Goal: Task Accomplishment & Management: Complete application form

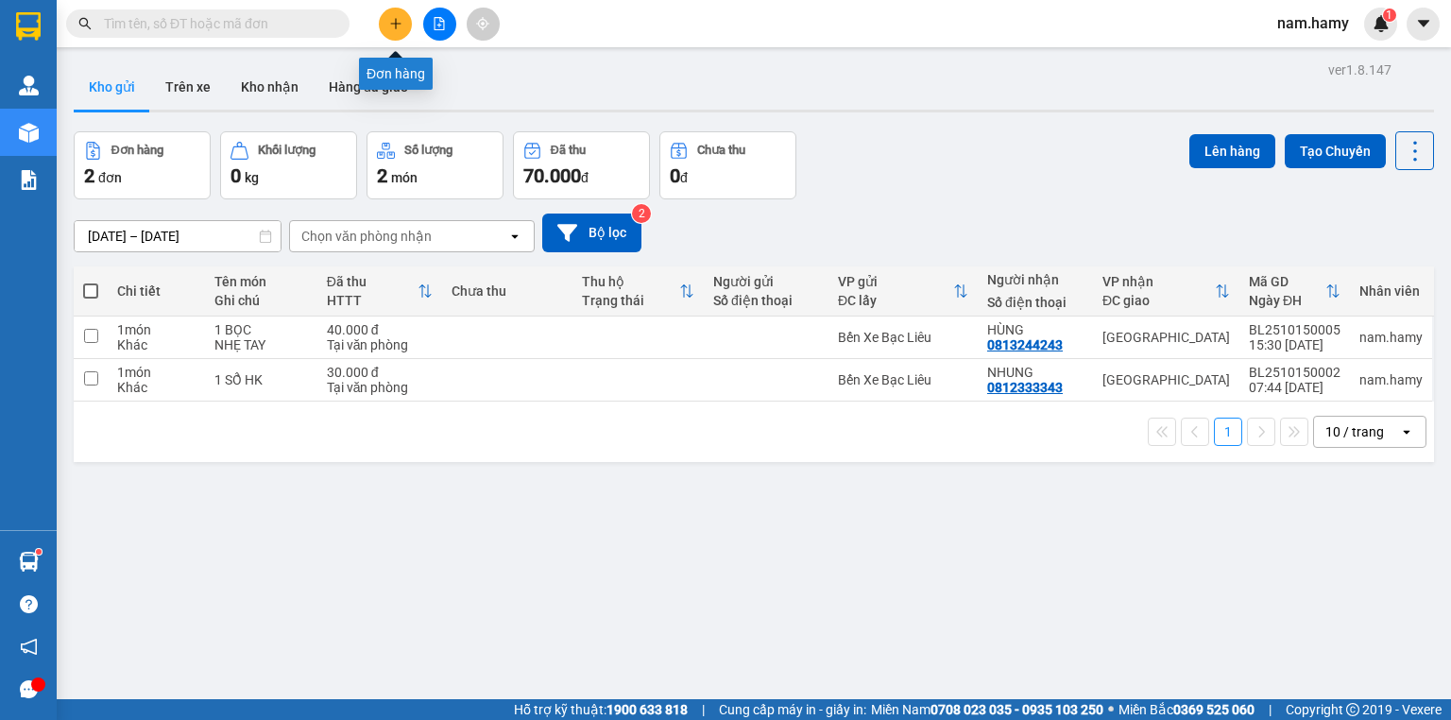
click at [398, 17] on icon "plus" at bounding box center [395, 23] width 13 height 13
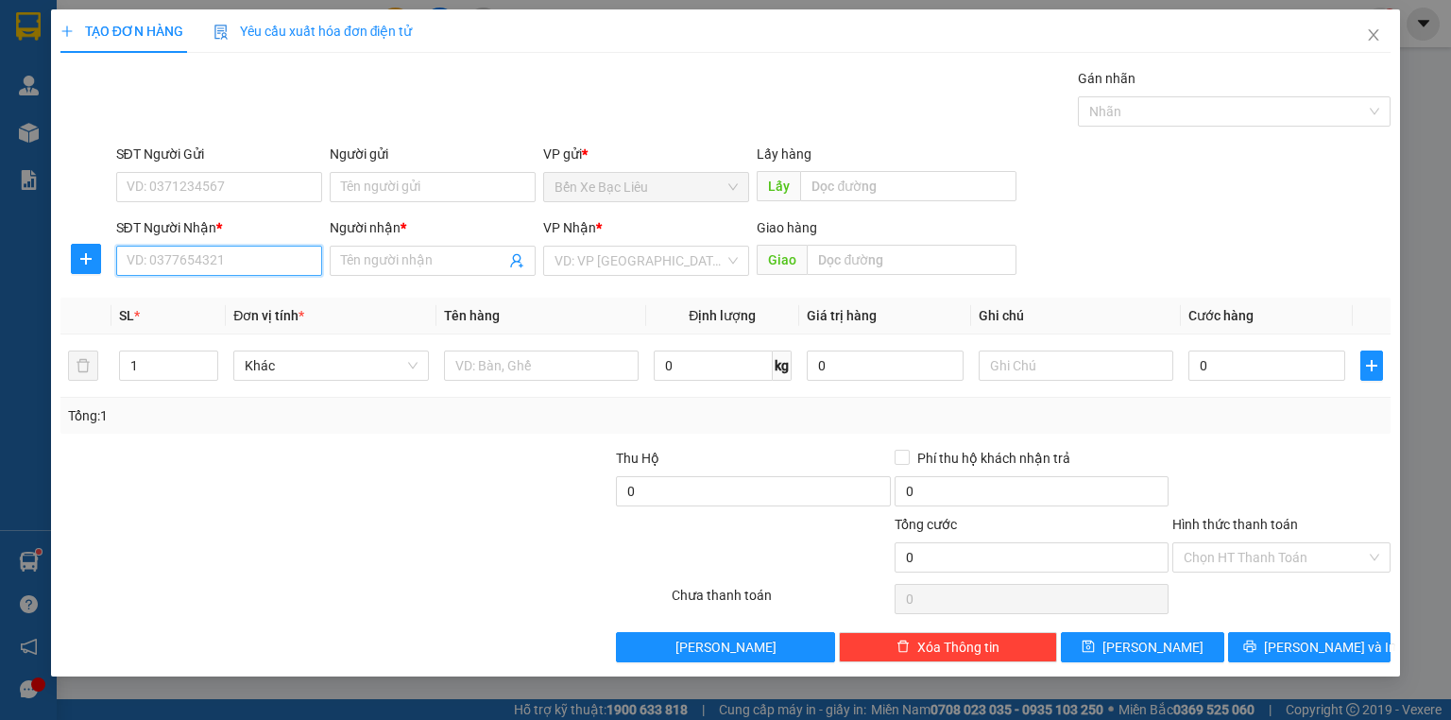
click at [254, 261] on input "SĐT Người Nhận *" at bounding box center [219, 261] width 206 height 30
type input "0904937153"
click at [282, 301] on div "0904937153 - NAM" at bounding box center [219, 297] width 183 height 21
type input "NAM"
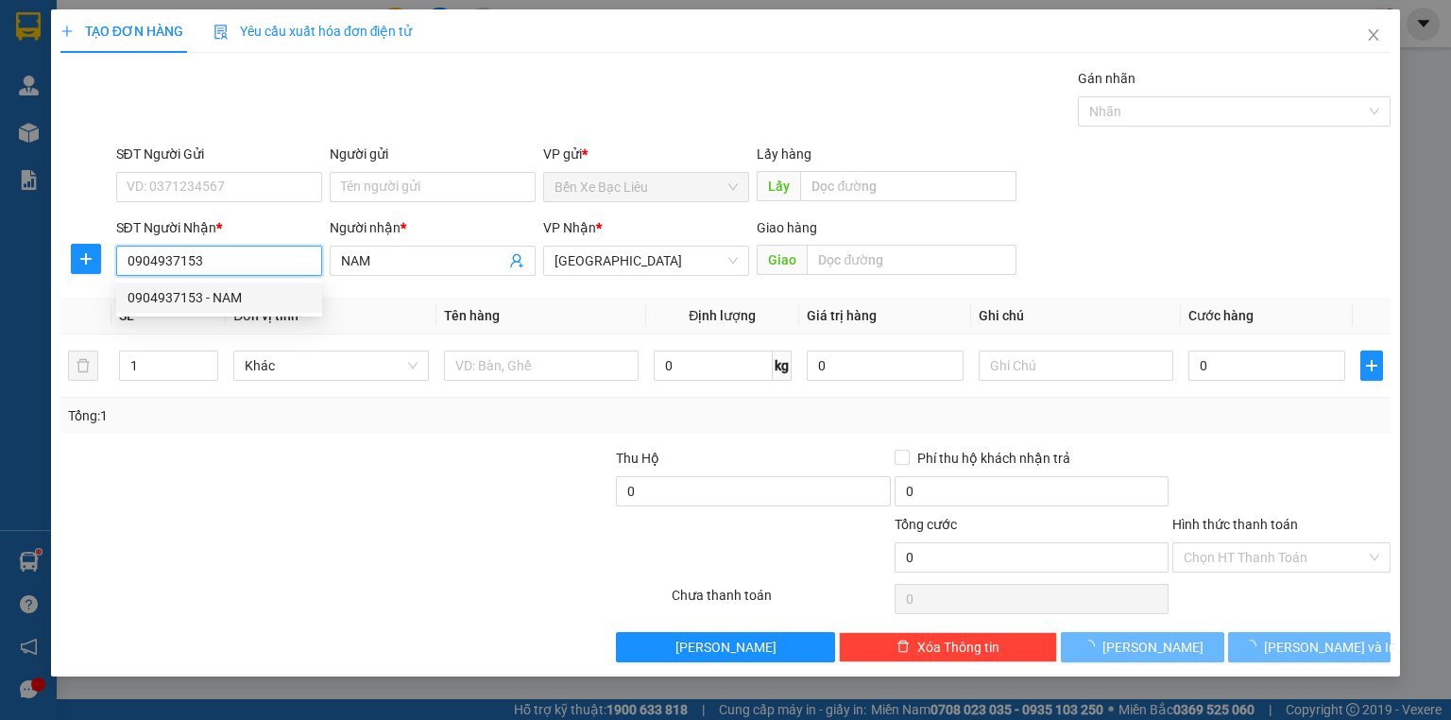
type input "80.000"
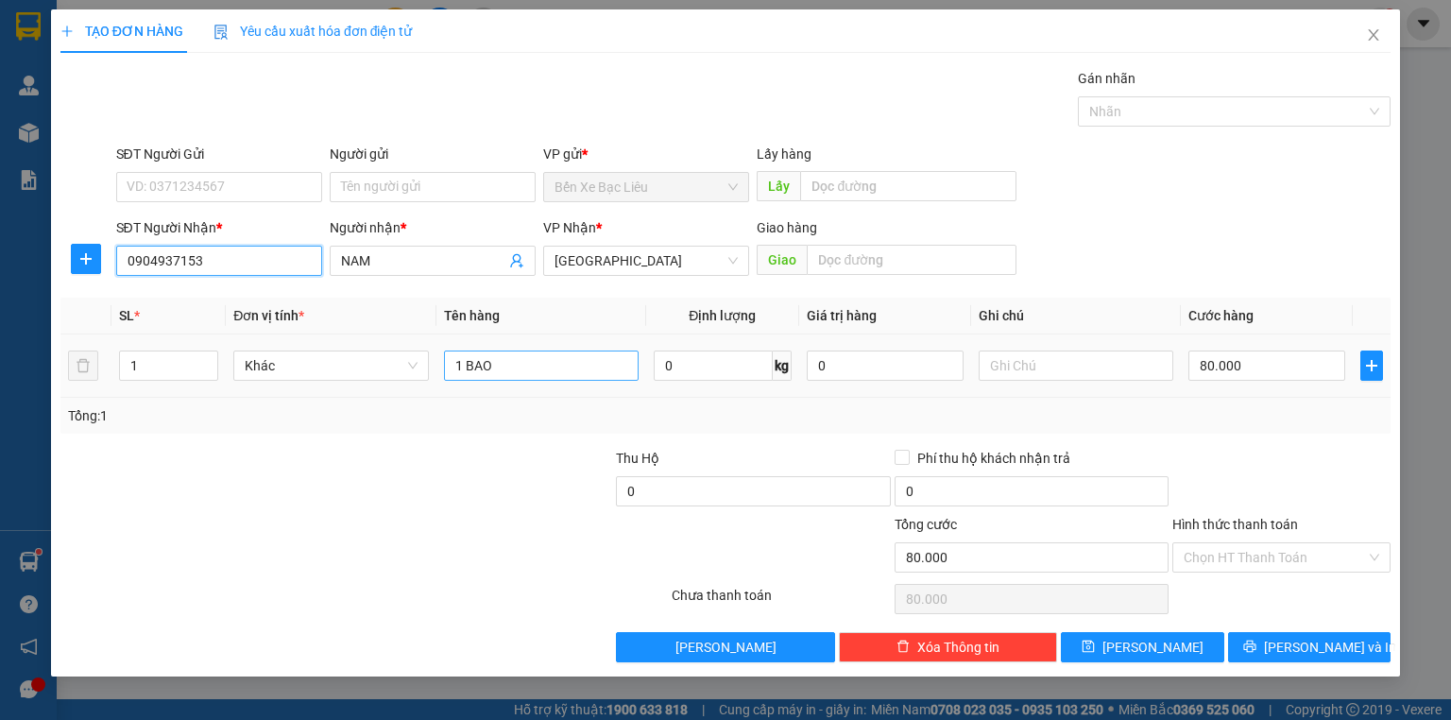
type input "0904937153"
click at [518, 374] on input "1 BAO" at bounding box center [541, 366] width 195 height 30
type input "1 THUNG"
click at [1278, 363] on input "80.000" at bounding box center [1267, 366] width 157 height 30
type input "0"
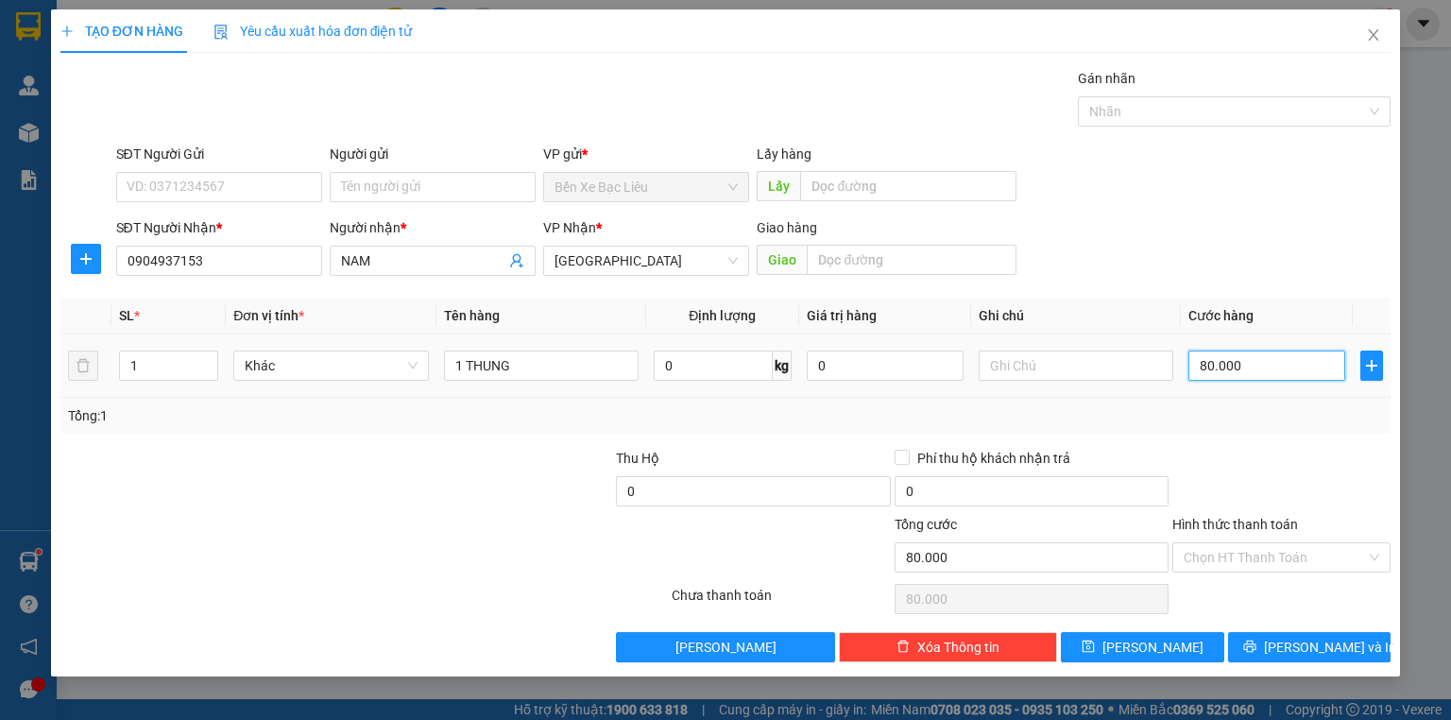
type input "0"
click at [1198, 354] on input "0" at bounding box center [1267, 366] width 157 height 30
type input "50"
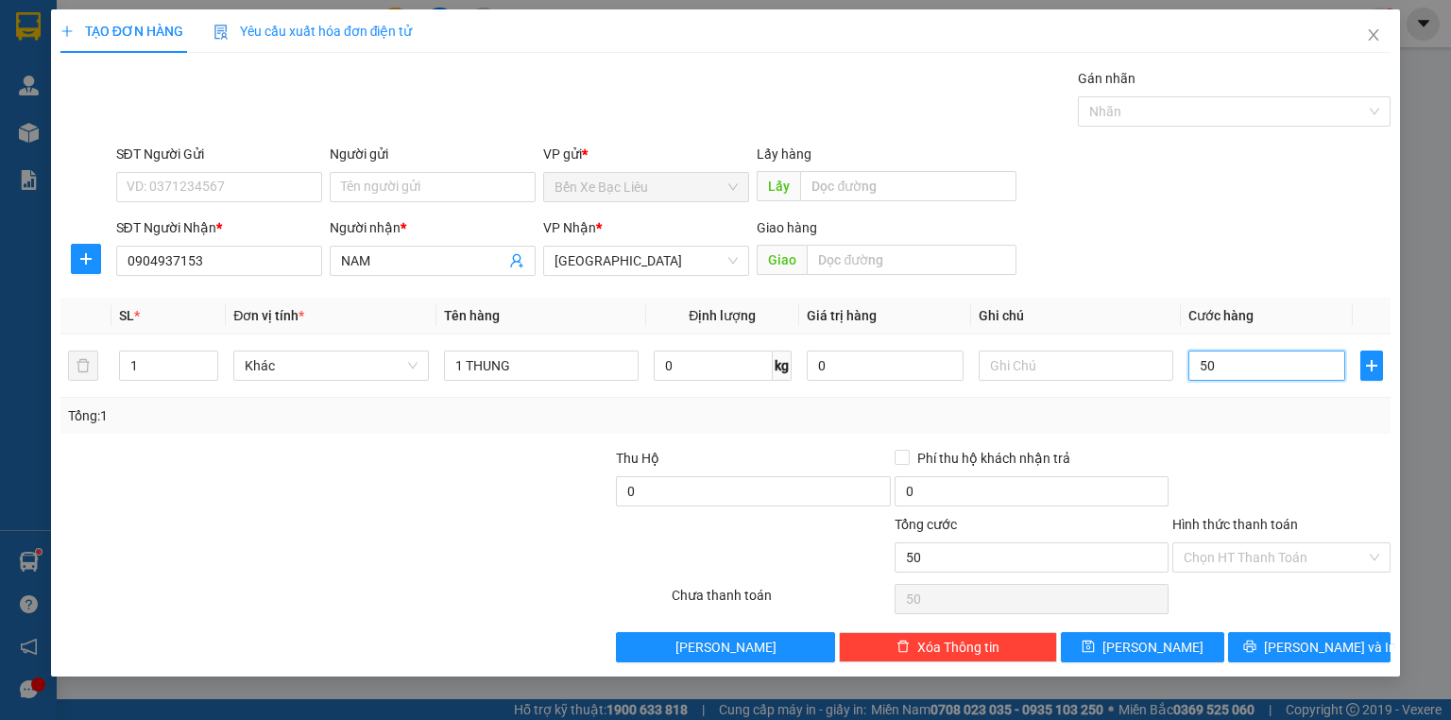
type input "50"
type input "50.000"
click at [1208, 399] on div "Tổng: 1" at bounding box center [725, 416] width 1330 height 36
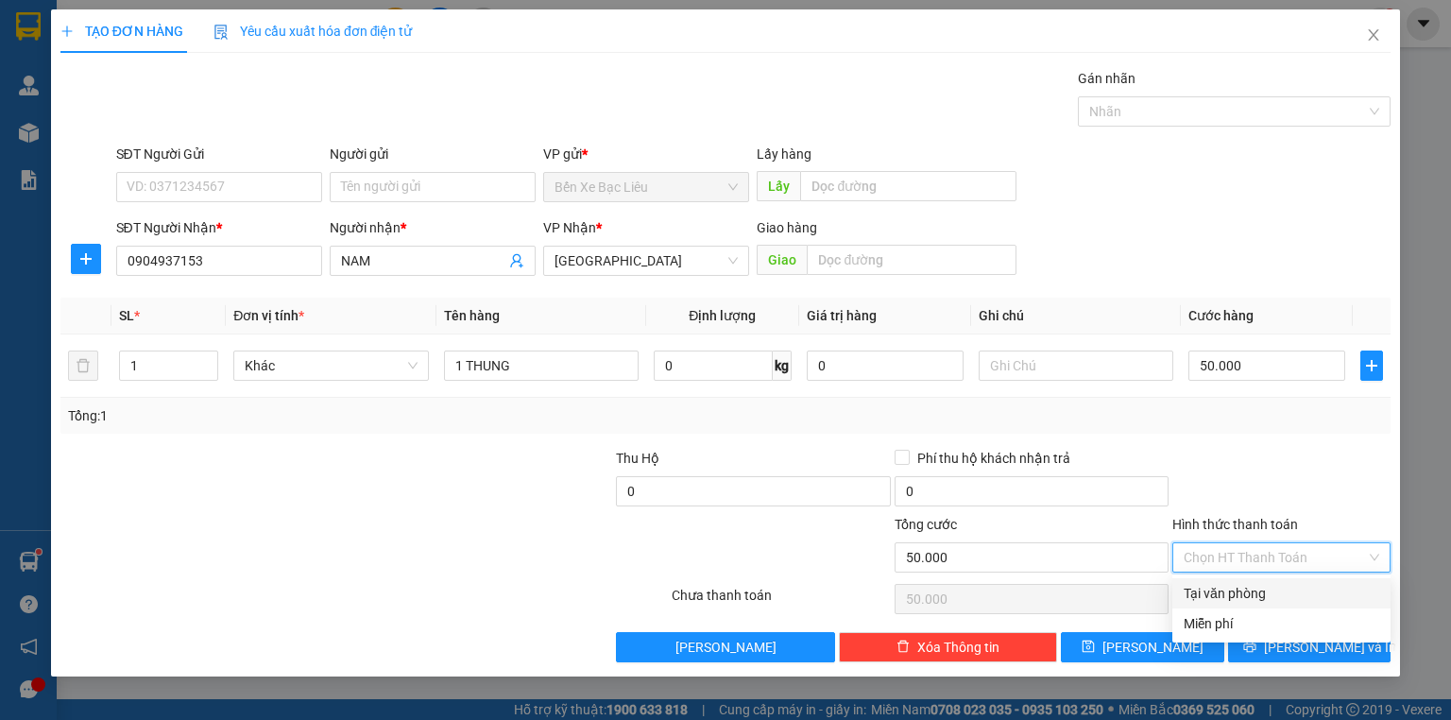
click at [1268, 546] on input "Hình thức thanh toán" at bounding box center [1275, 557] width 182 height 28
drag, startPoint x: 1263, startPoint y: 583, endPoint x: 1266, endPoint y: 604, distance: 21.0
click at [1263, 586] on div "Tại văn phòng" at bounding box center [1282, 593] width 196 height 21
type input "0"
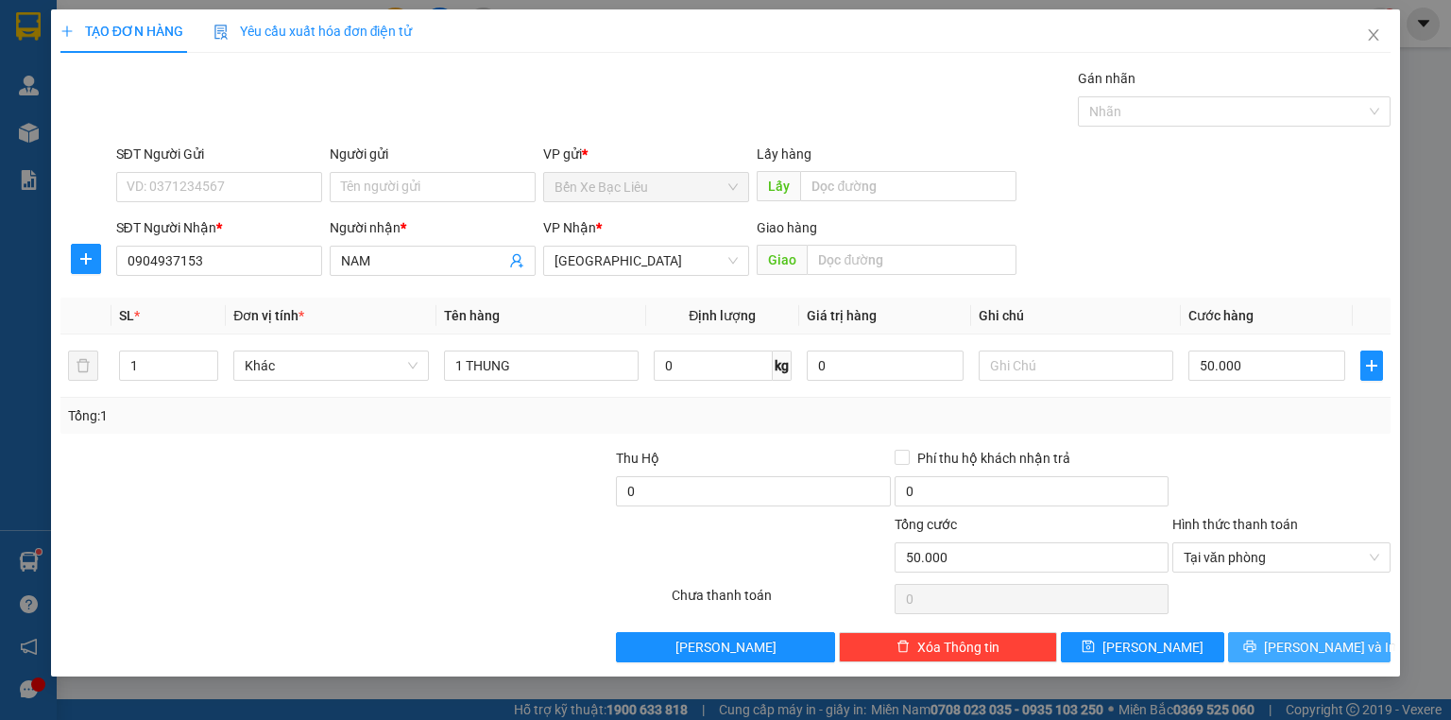
click at [1267, 635] on button "[PERSON_NAME] và In" at bounding box center [1309, 647] width 163 height 30
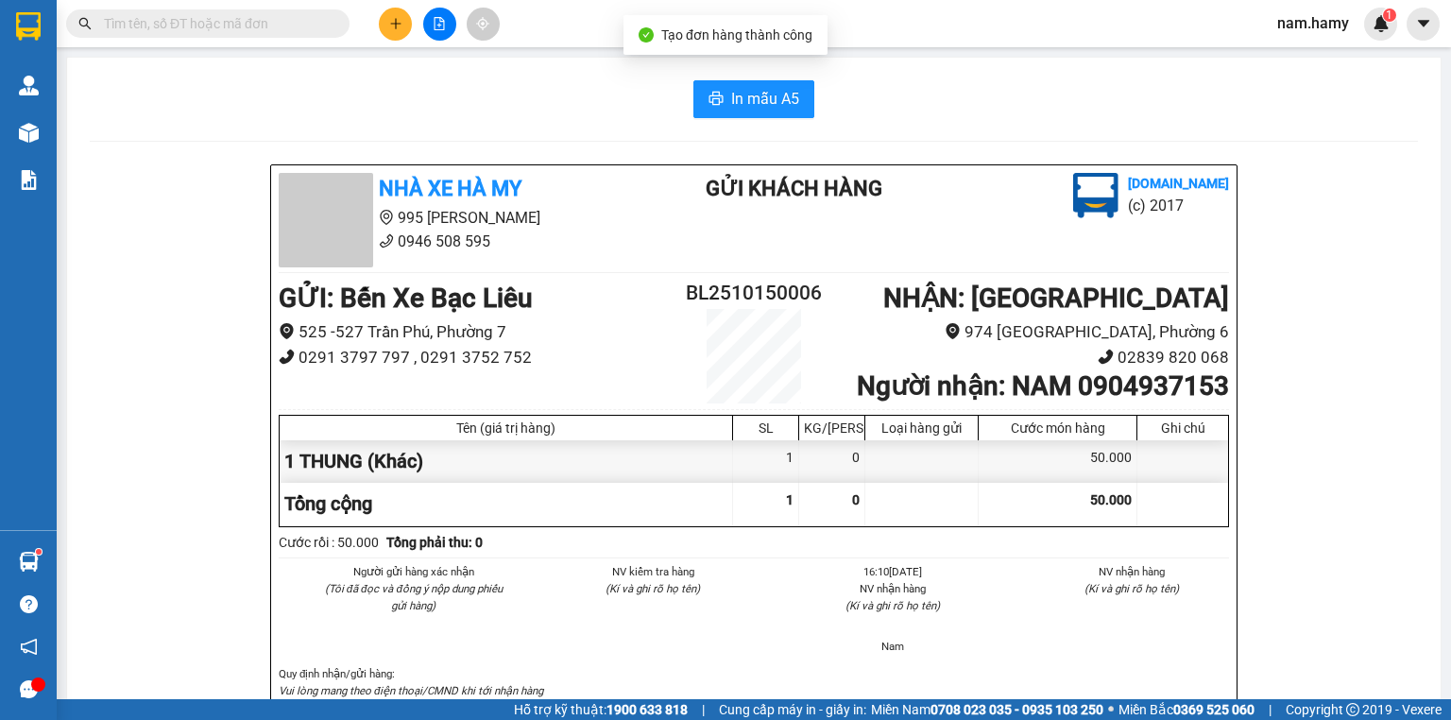
click at [378, 35] on div at bounding box center [439, 24] width 142 height 33
click at [387, 30] on button at bounding box center [395, 24] width 33 height 33
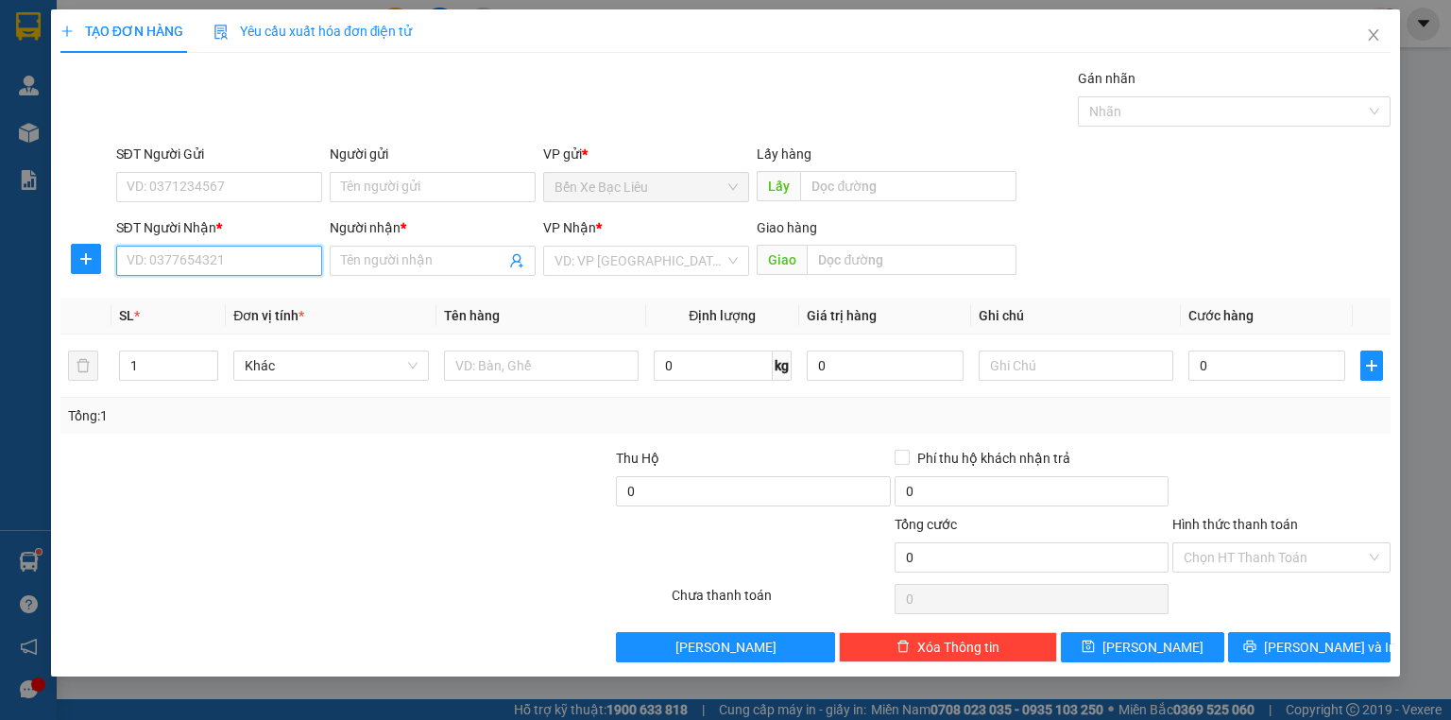
click at [306, 266] on input "SĐT Người Nhận *" at bounding box center [219, 261] width 206 height 30
type input "0937758069"
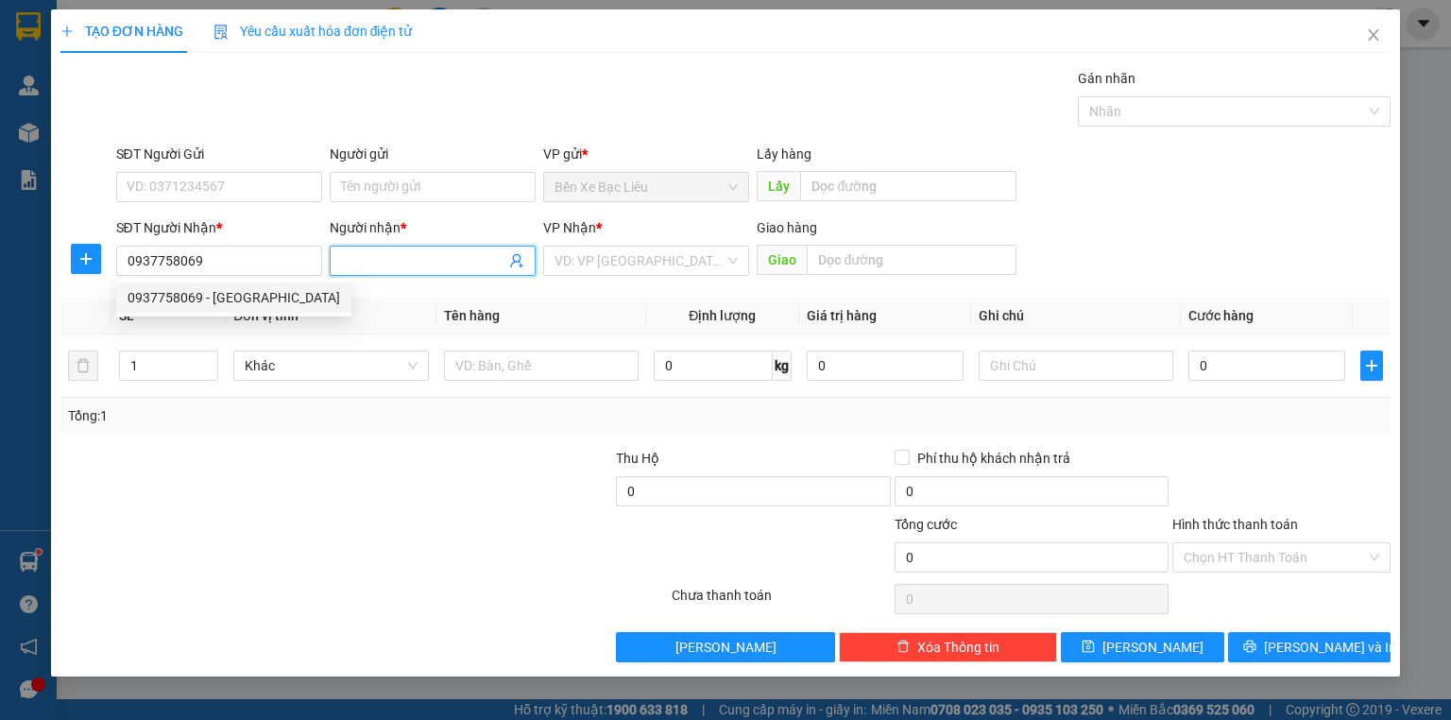
click at [412, 260] on input "Người nhận *" at bounding box center [423, 260] width 164 height 21
type input "ANH PHI"
click at [604, 253] on input "search" at bounding box center [640, 261] width 170 height 28
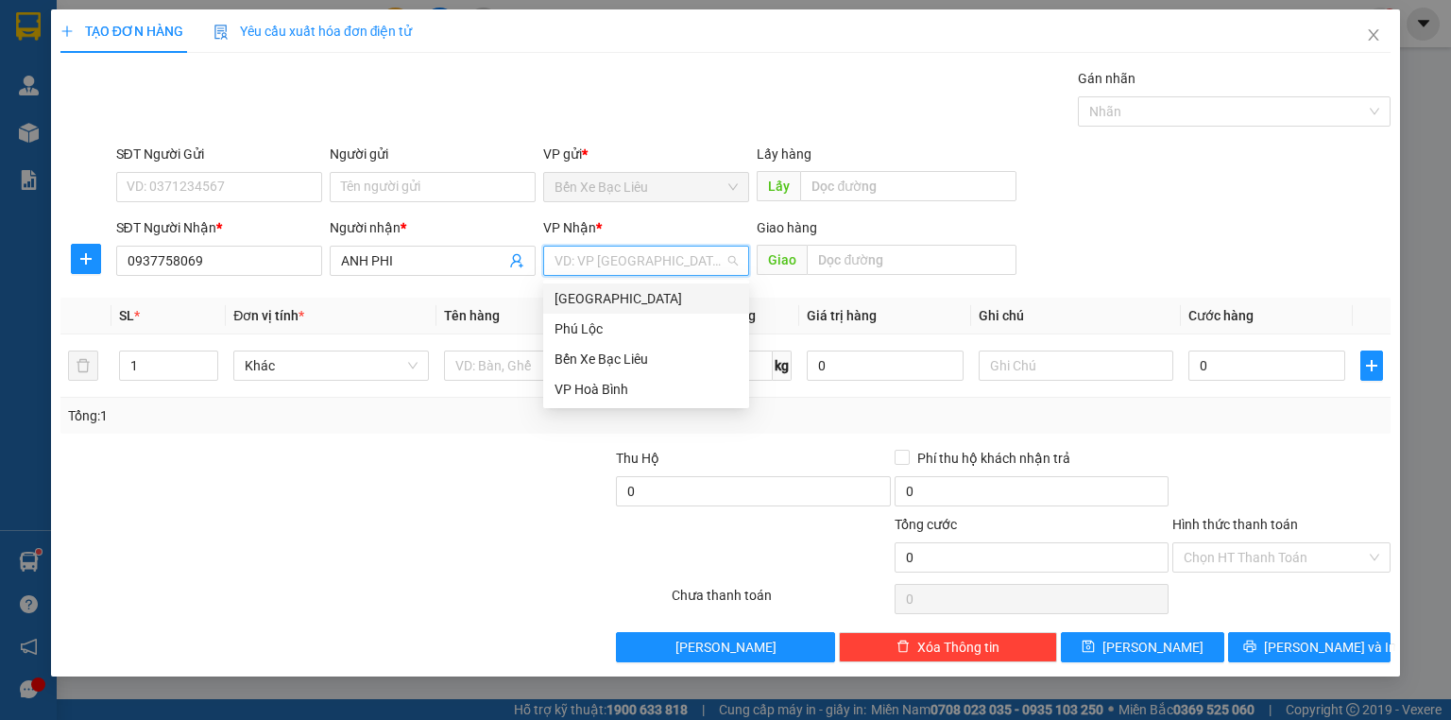
click at [631, 297] on div "[GEOGRAPHIC_DATA]" at bounding box center [646, 298] width 183 height 21
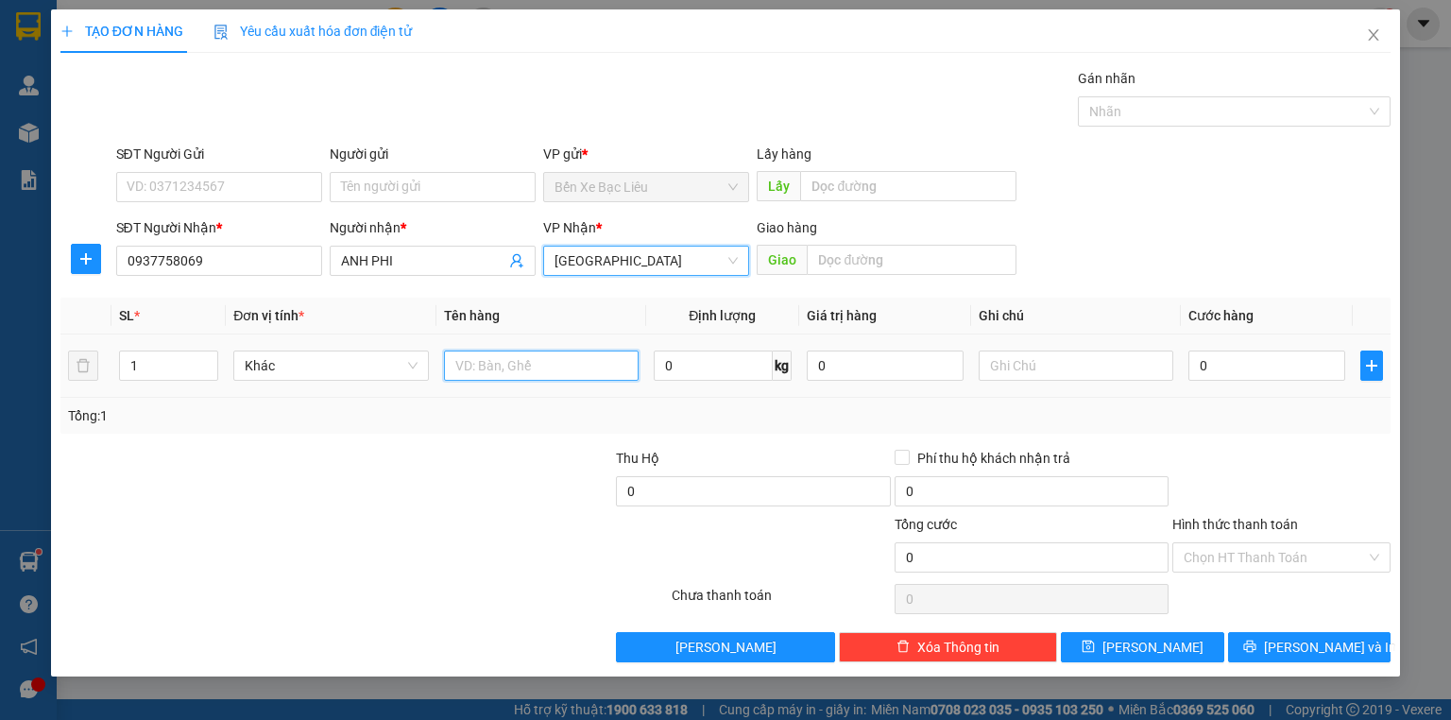
click at [530, 361] on input "text" at bounding box center [541, 366] width 195 height 30
type input "1 KIEN"
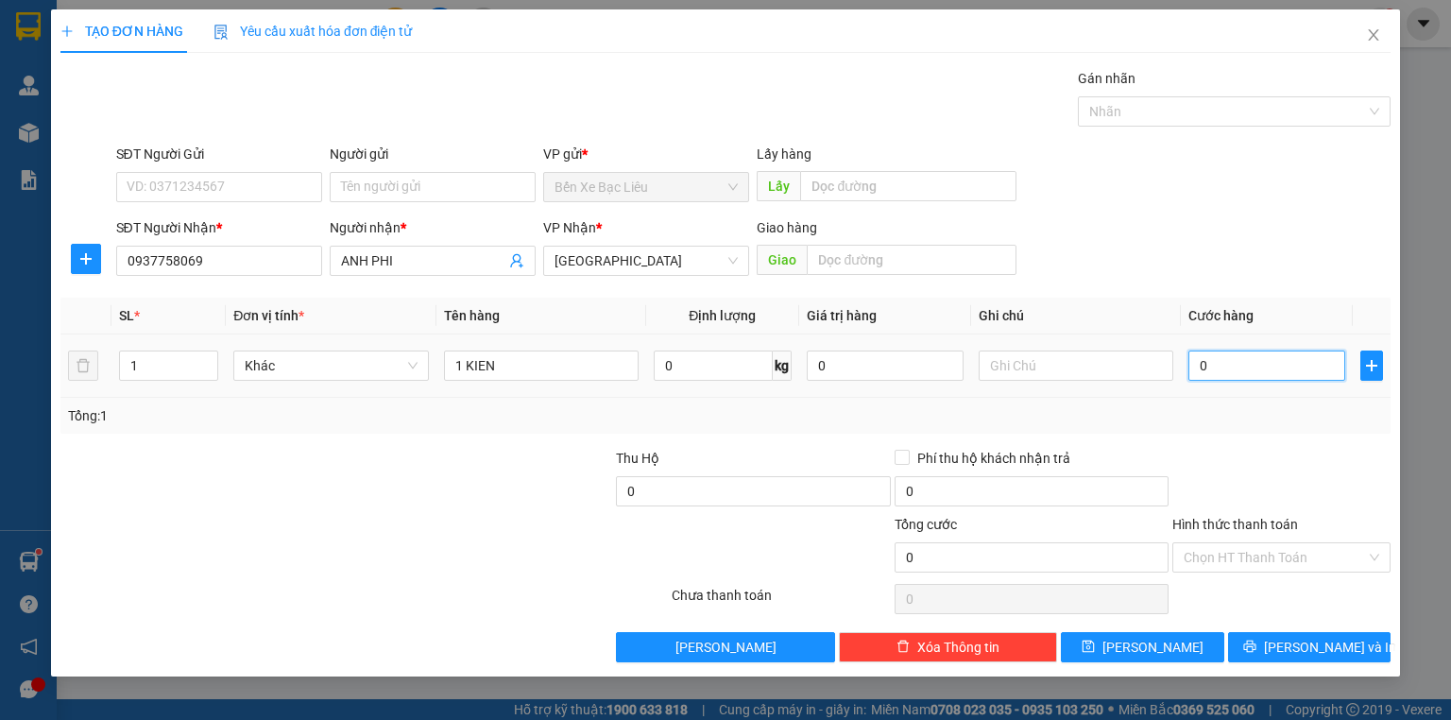
click at [1190, 370] on input "0" at bounding box center [1267, 366] width 157 height 30
type input "5"
type input "50"
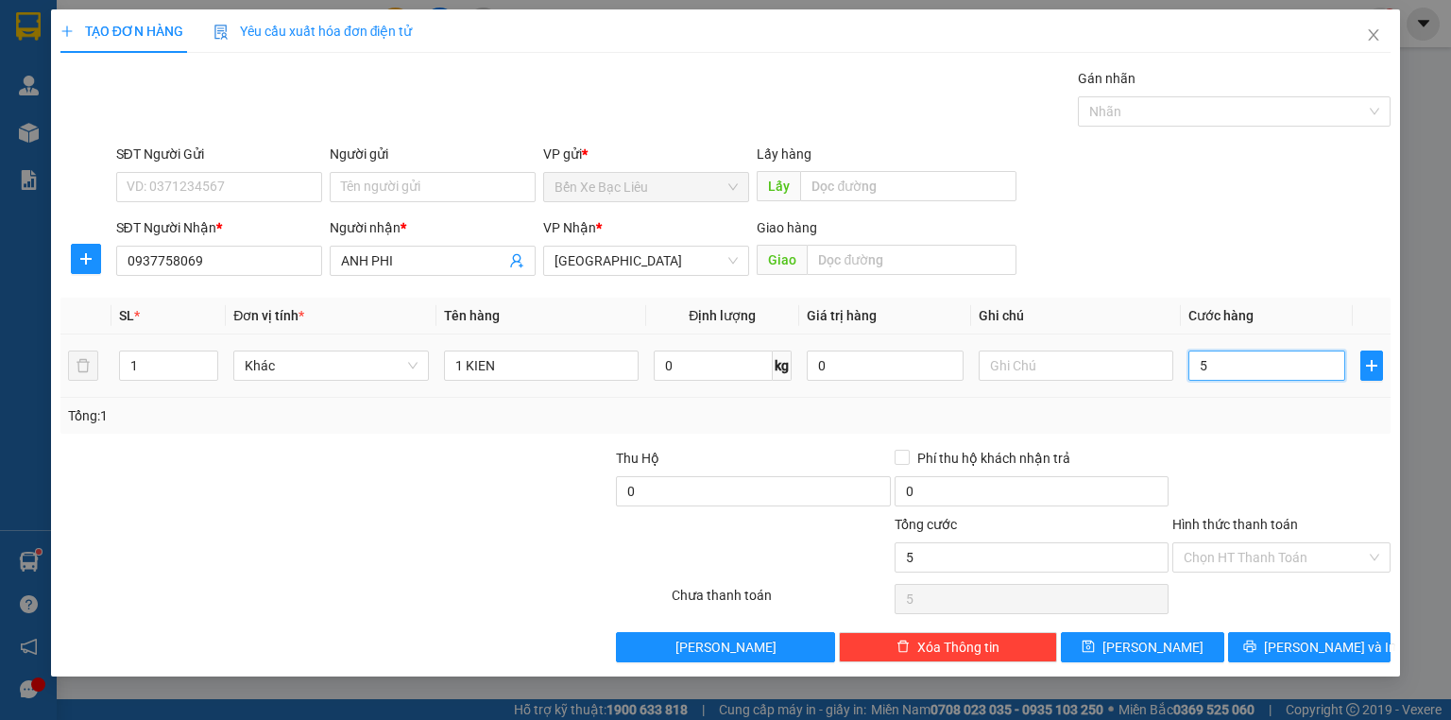
type input "50"
type input "50.000"
click at [1325, 454] on div at bounding box center [1282, 481] width 222 height 66
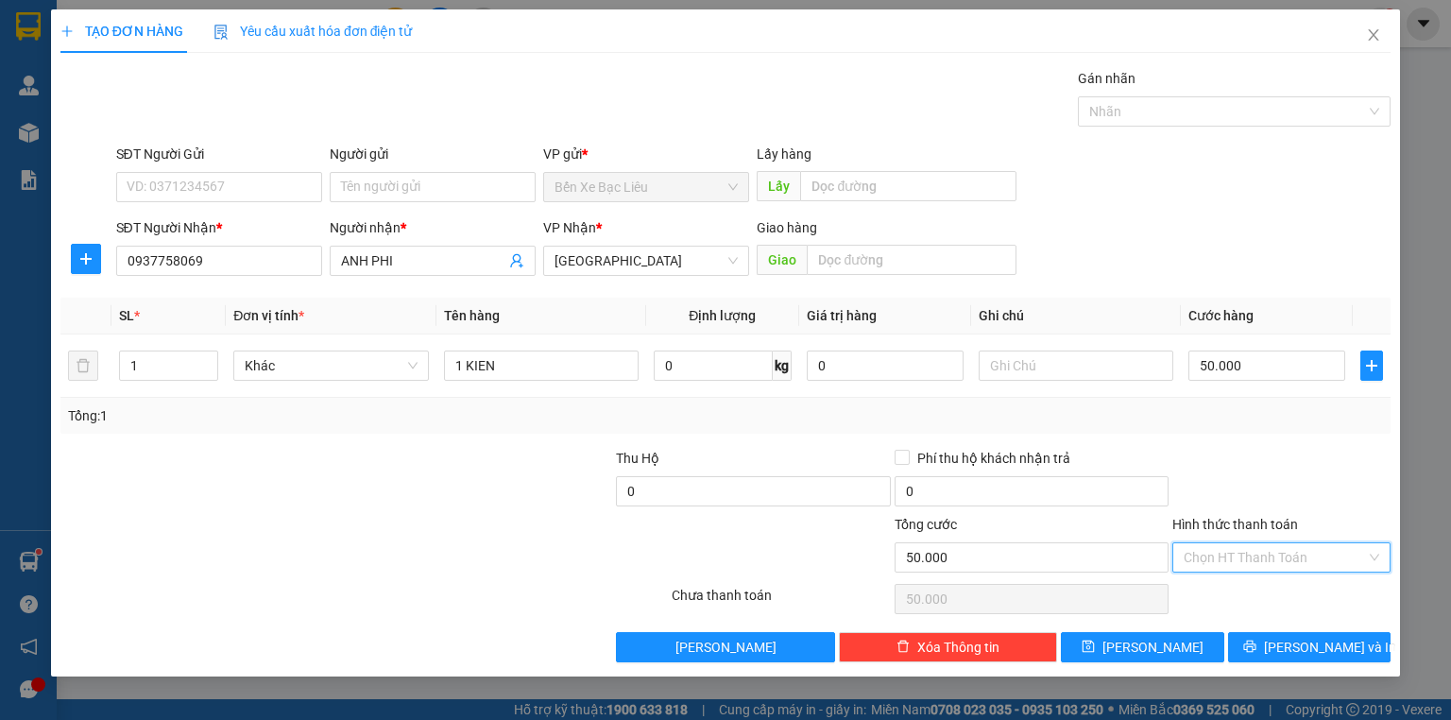
click at [1306, 548] on input "Hình thức thanh toán" at bounding box center [1275, 557] width 182 height 28
click at [1307, 580] on div "Tại văn phòng" at bounding box center [1282, 593] width 218 height 30
type input "0"
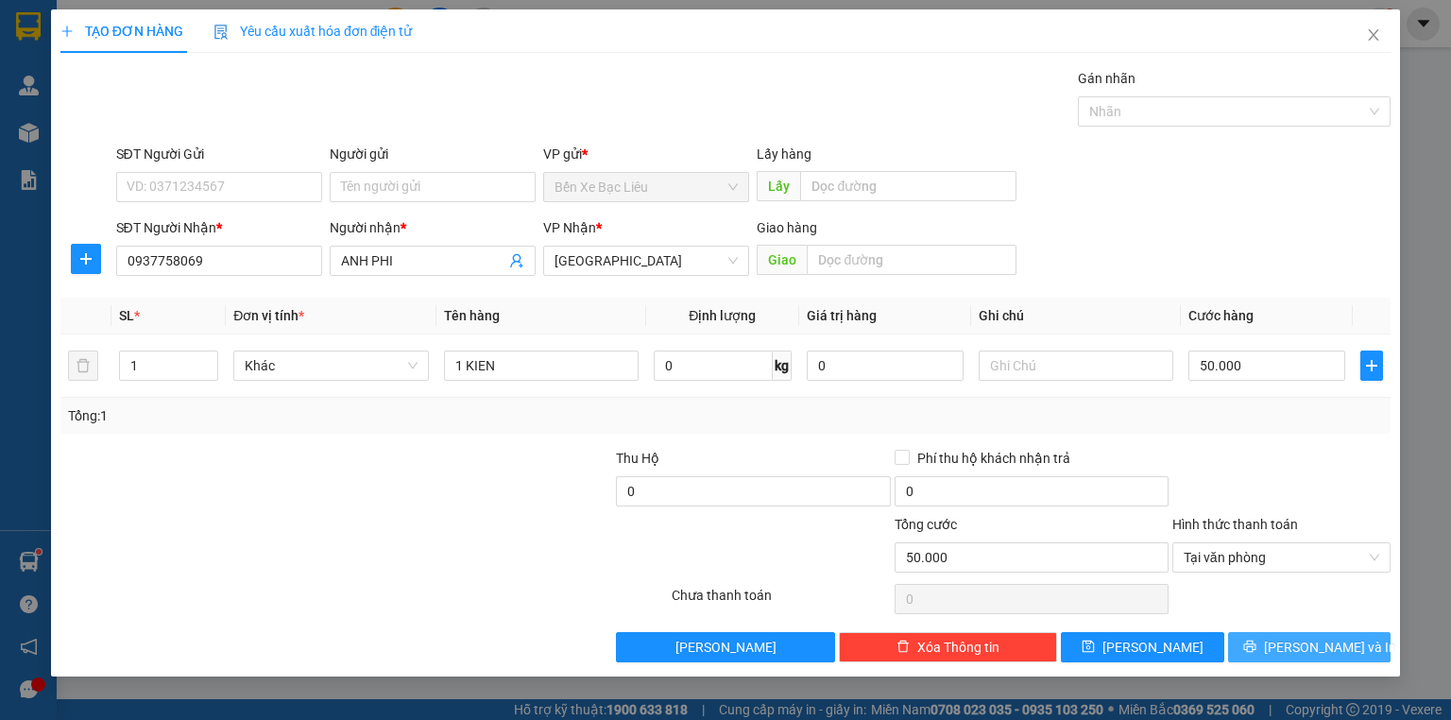
click at [1309, 638] on span "[PERSON_NAME] và In" at bounding box center [1330, 647] width 132 height 21
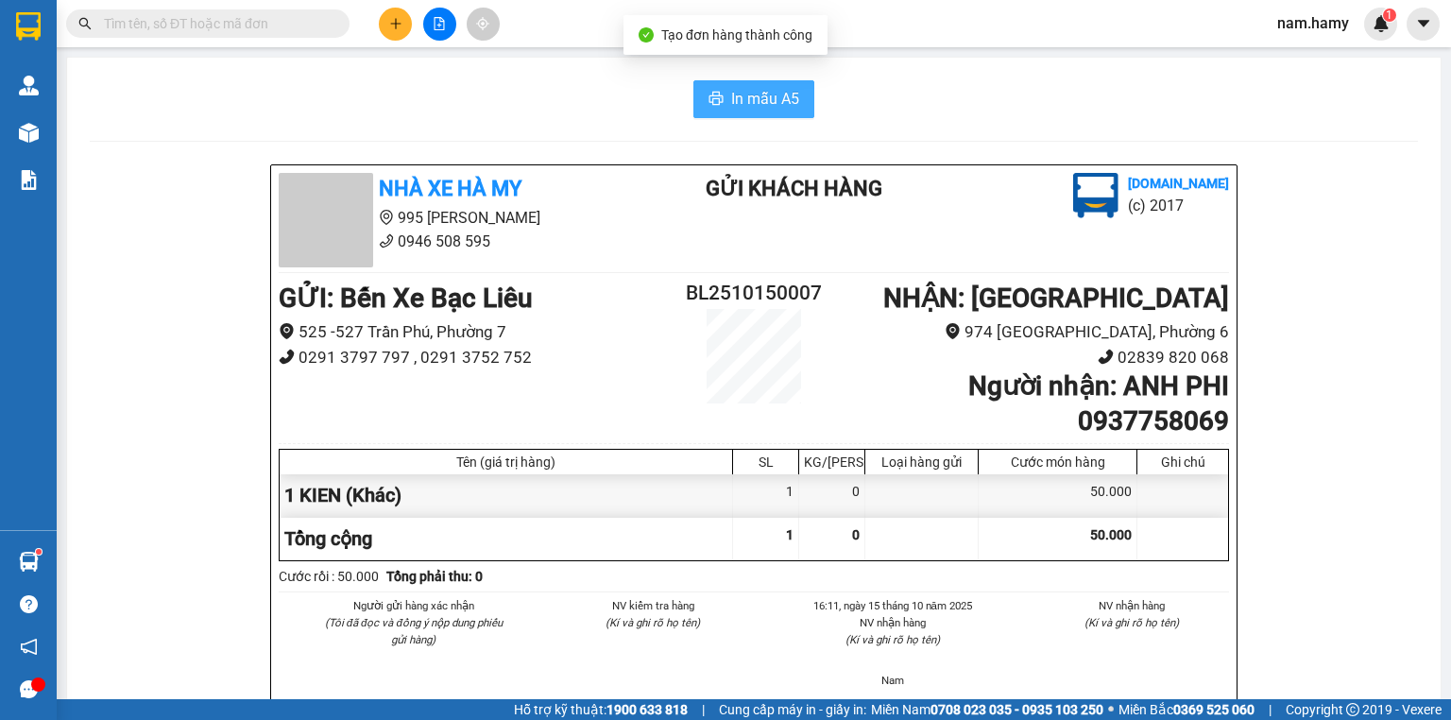
click at [741, 111] on button "In mẫu A5" at bounding box center [753, 99] width 121 height 38
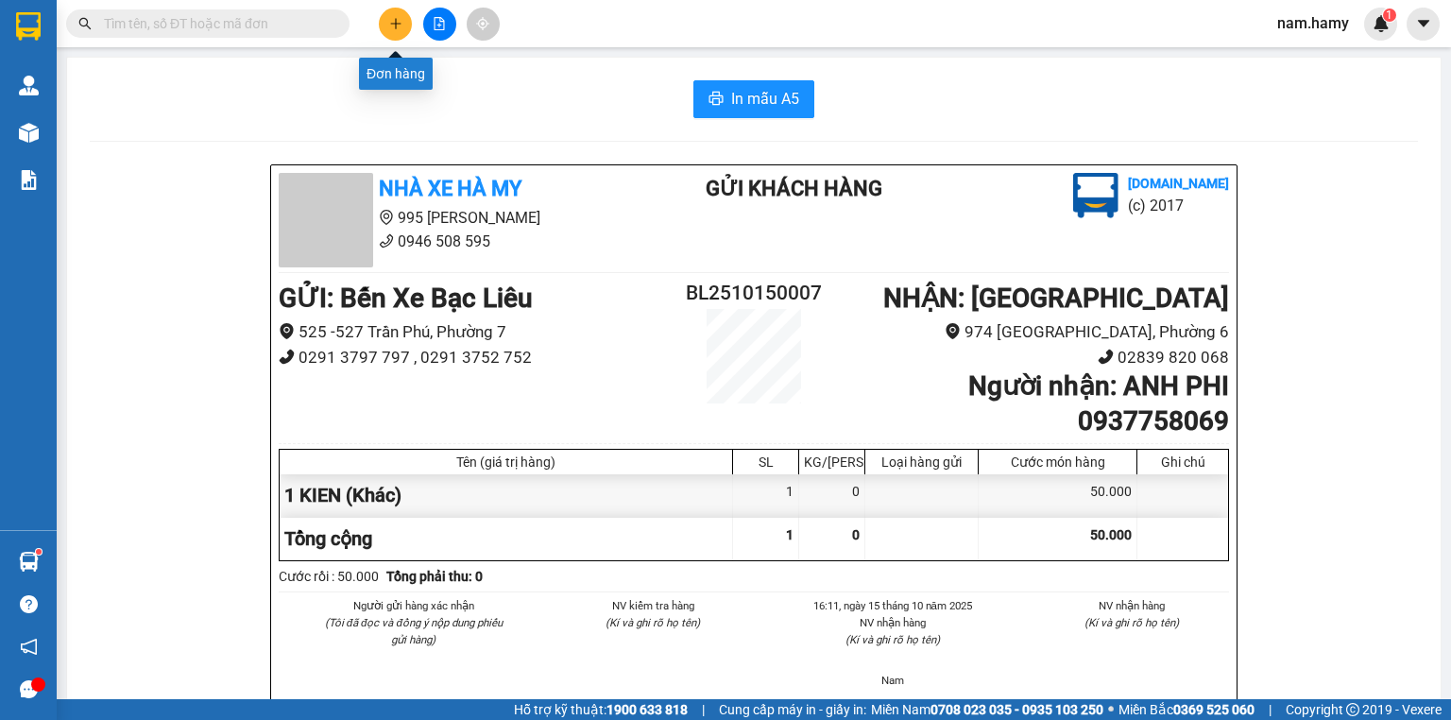
click at [403, 26] on button at bounding box center [395, 24] width 33 height 33
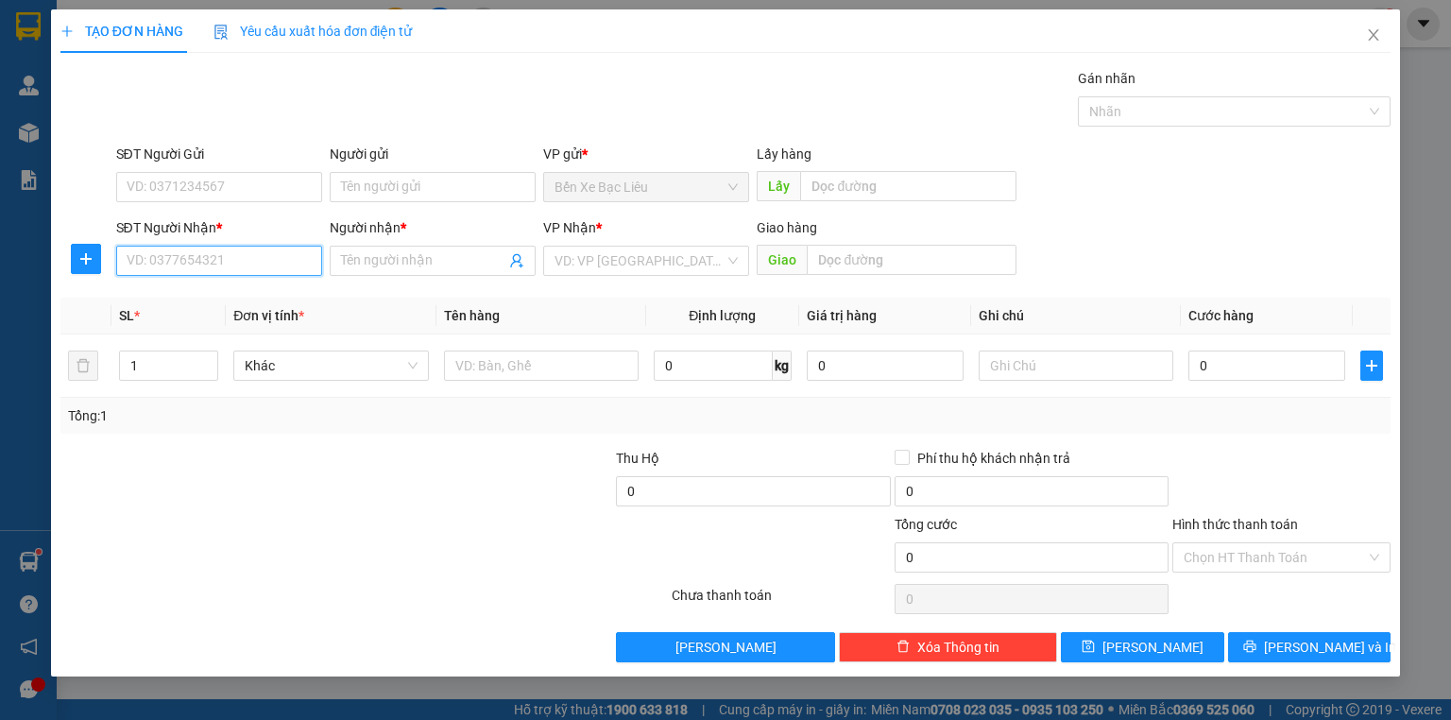
click at [260, 261] on input "SĐT Người Nhận *" at bounding box center [219, 261] width 206 height 30
click at [367, 265] on input "Người nhận *" at bounding box center [423, 260] width 164 height 21
click at [295, 256] on input "SĐT Người Nhận *" at bounding box center [219, 261] width 206 height 30
click at [231, 303] on div "0937758069 - [GEOGRAPHIC_DATA]" at bounding box center [234, 297] width 213 height 21
type input "0937758069"
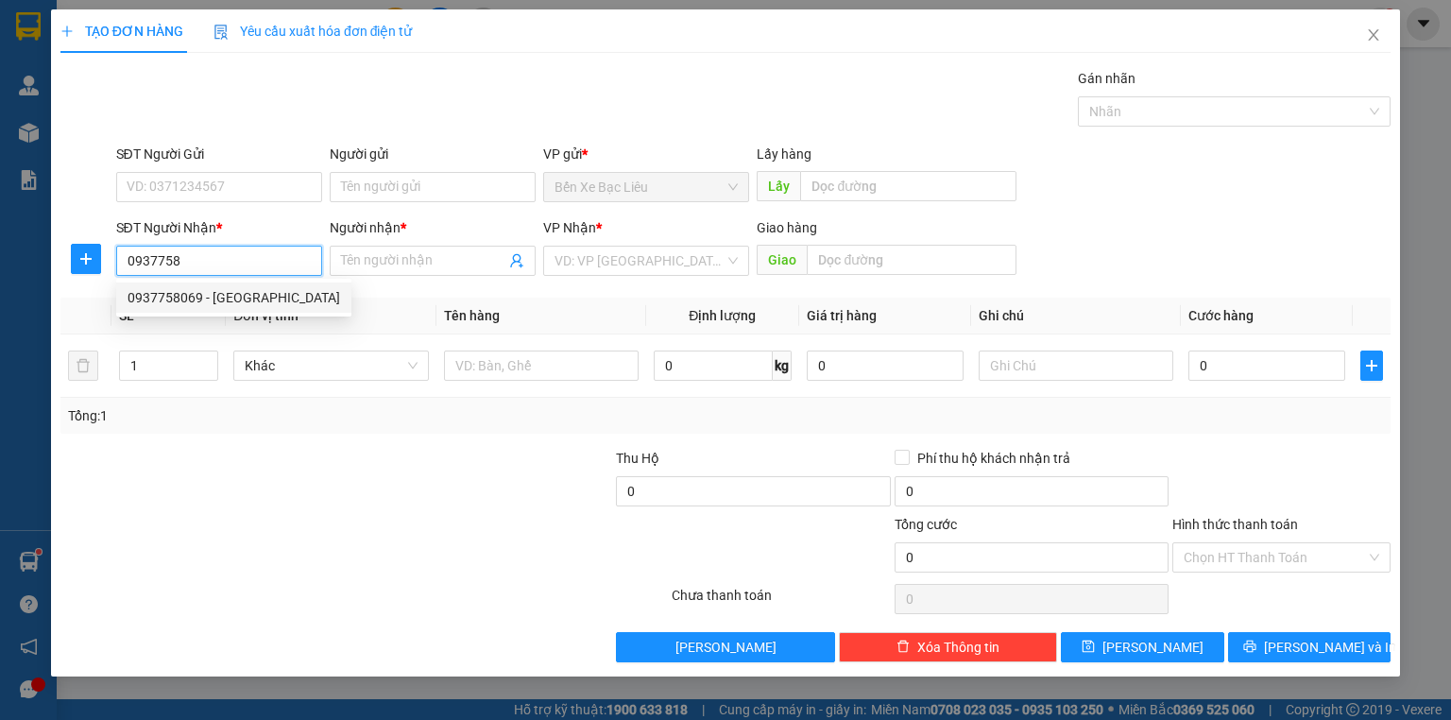
type input "ANH PHI"
type input "50.000"
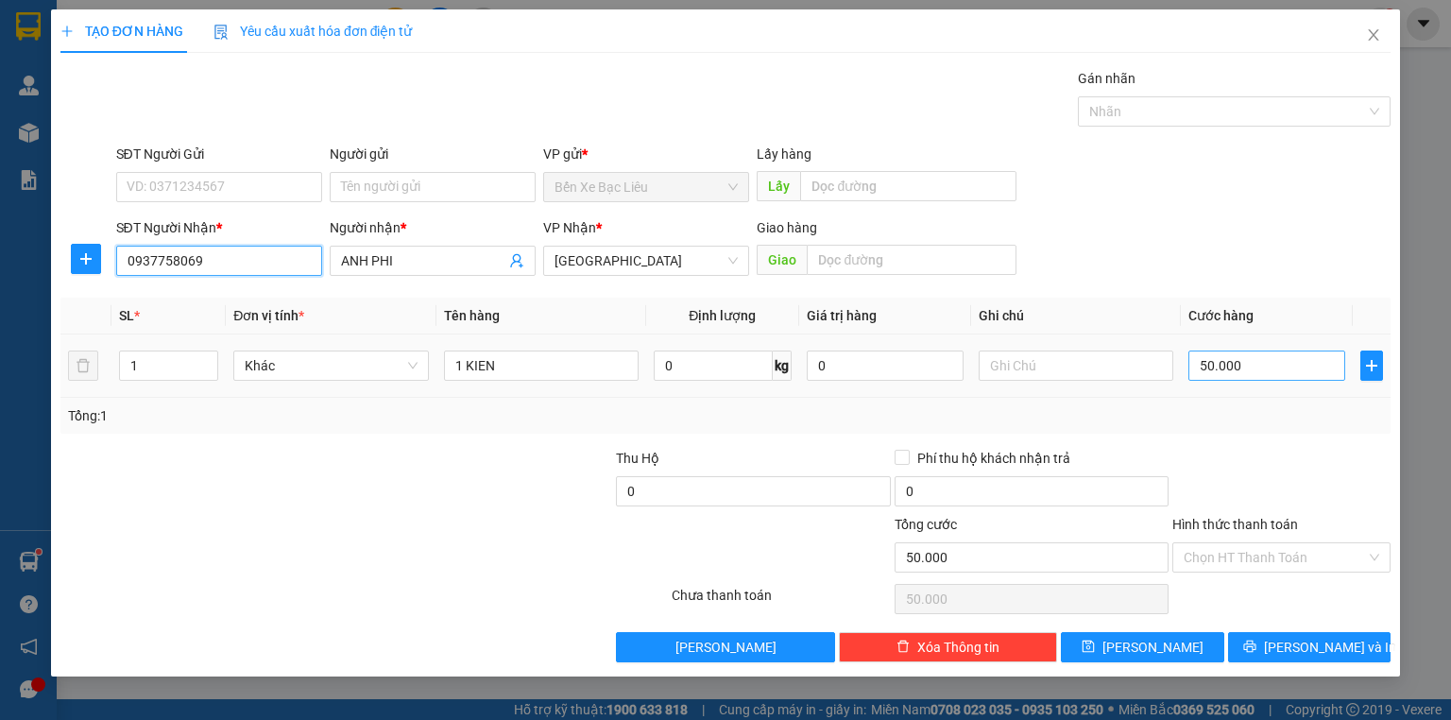
type input "0937758069"
click at [1260, 375] on input "50.000" at bounding box center [1267, 366] width 157 height 30
type input "0"
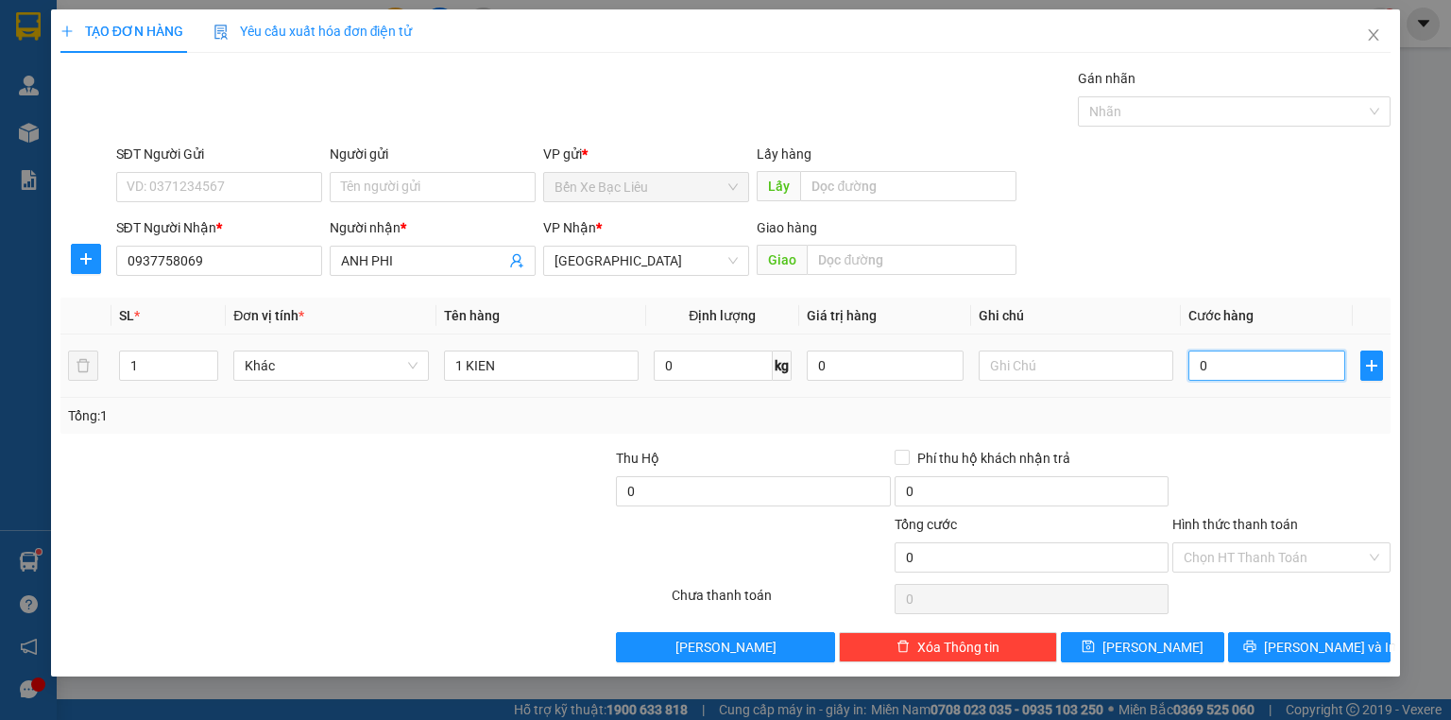
click at [1200, 368] on input "0" at bounding box center [1267, 366] width 157 height 30
type input "40"
type input "400"
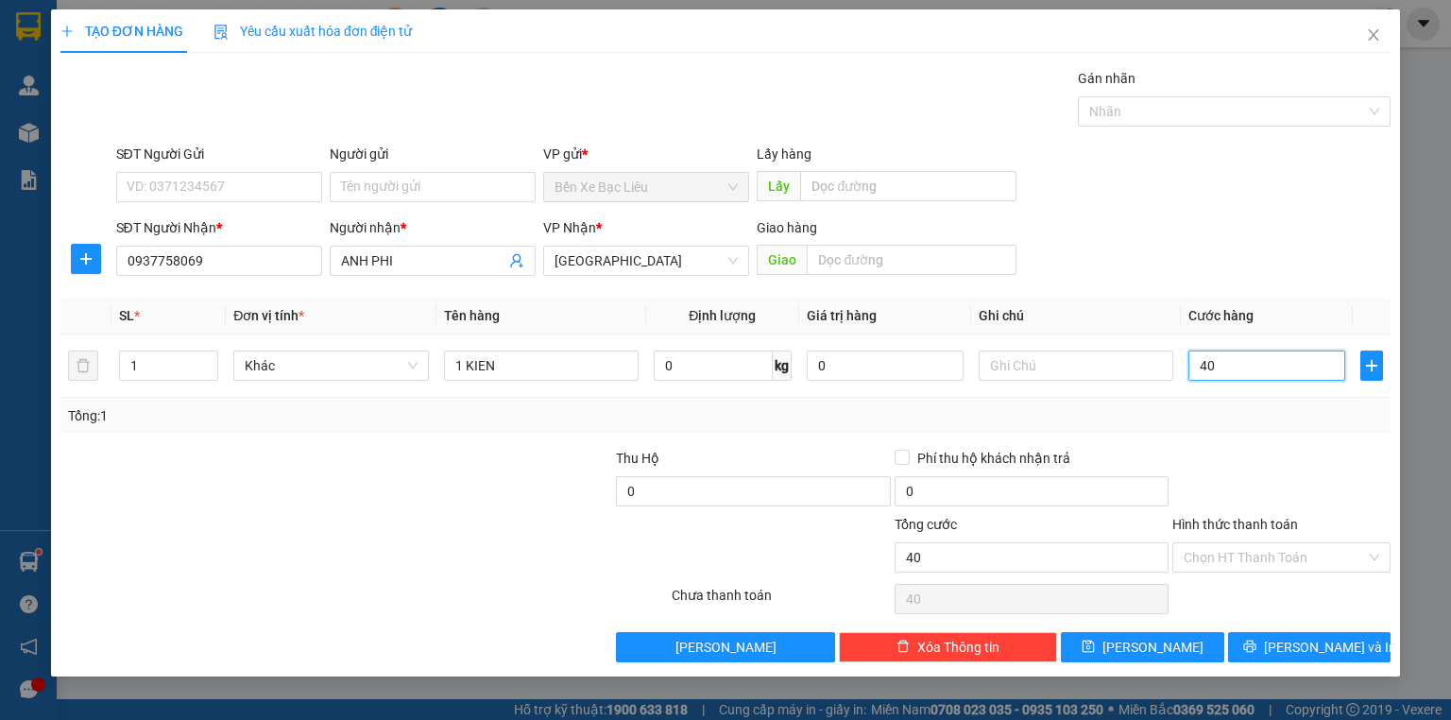
type input "400"
type input "40"
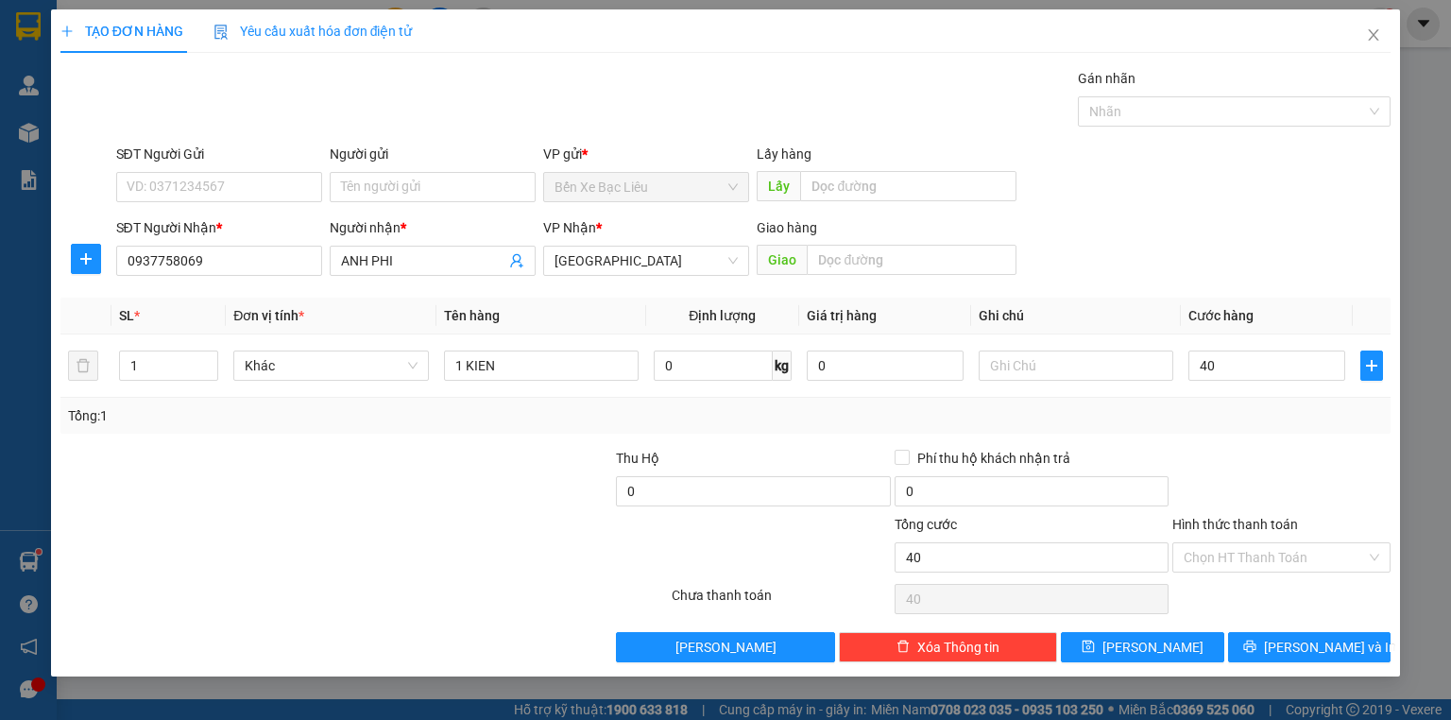
type input "40.000"
click at [1322, 458] on div at bounding box center [1282, 481] width 222 height 66
click at [1303, 556] on input "Hình thức thanh toán" at bounding box center [1275, 557] width 182 height 28
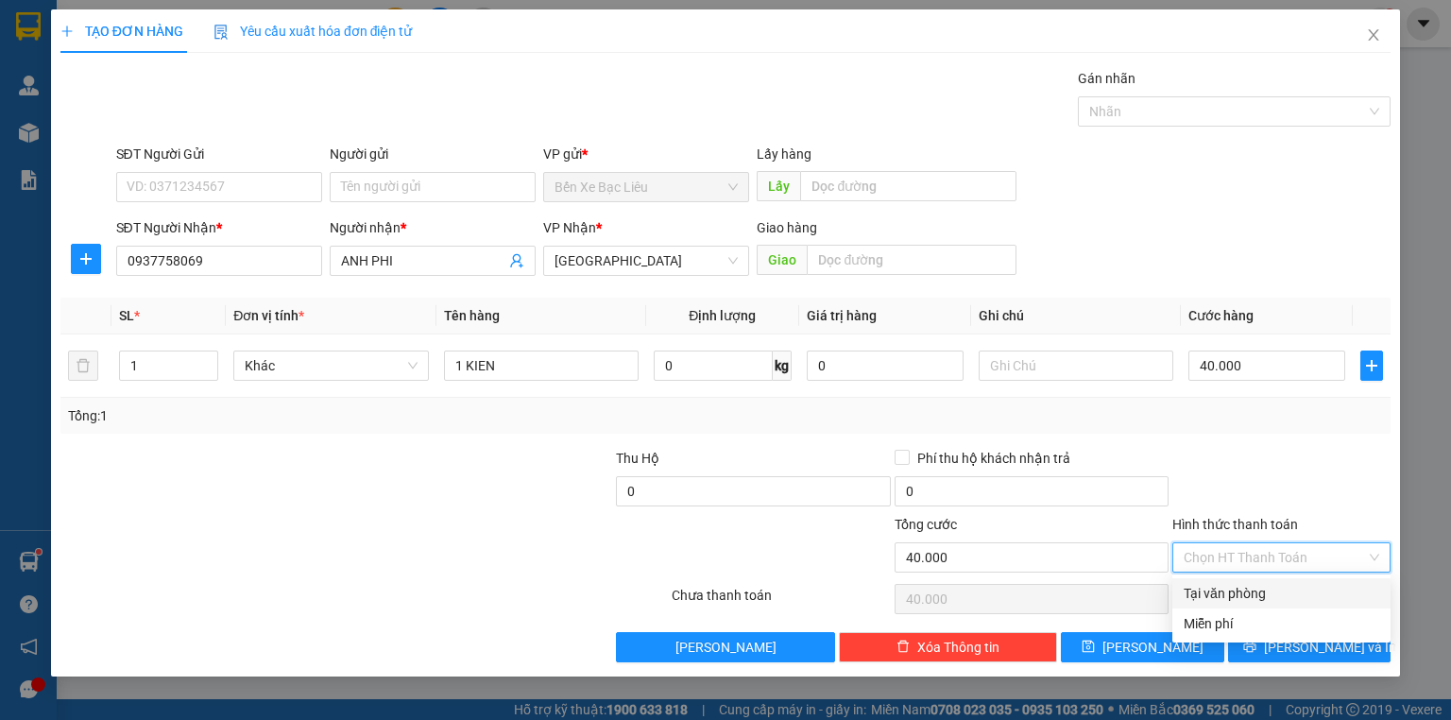
click at [1300, 591] on div "Tại văn phòng" at bounding box center [1282, 593] width 196 height 21
type input "0"
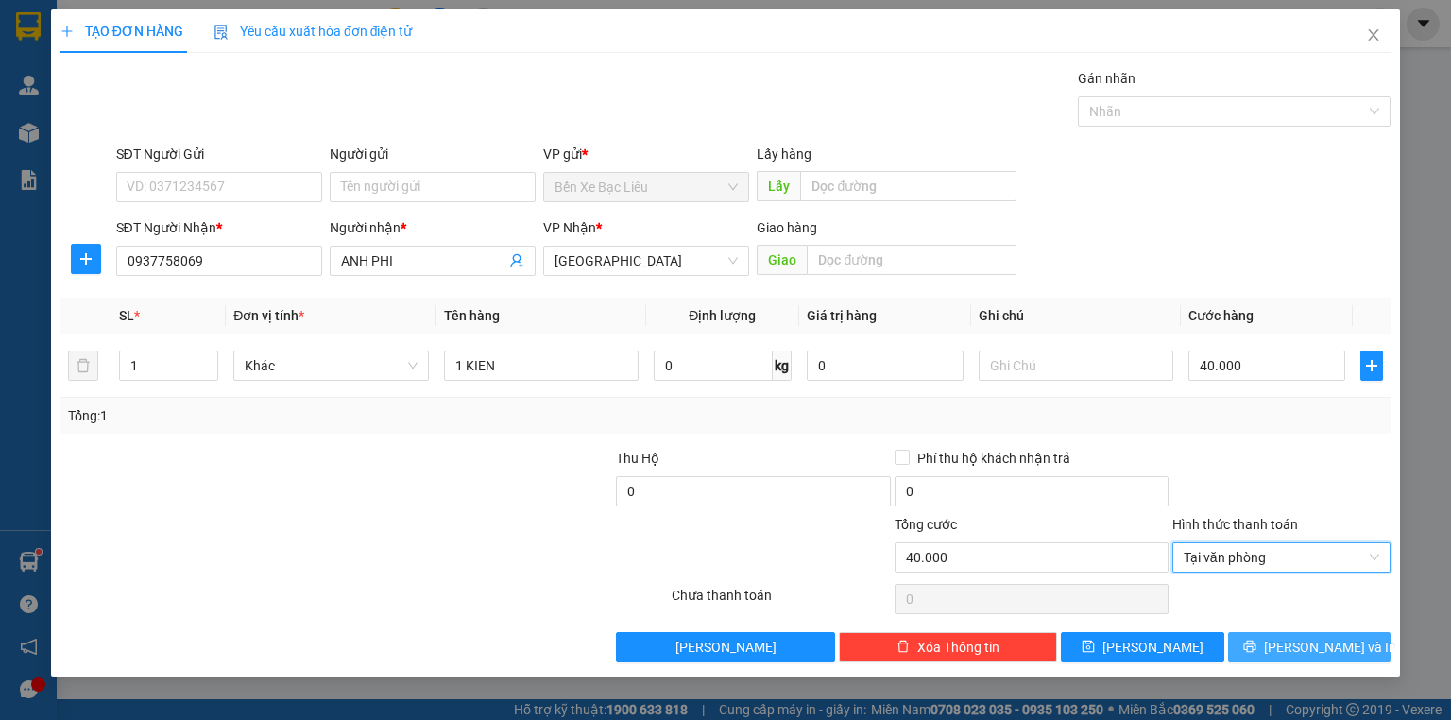
click at [1303, 632] on button "[PERSON_NAME] và In" at bounding box center [1309, 647] width 163 height 30
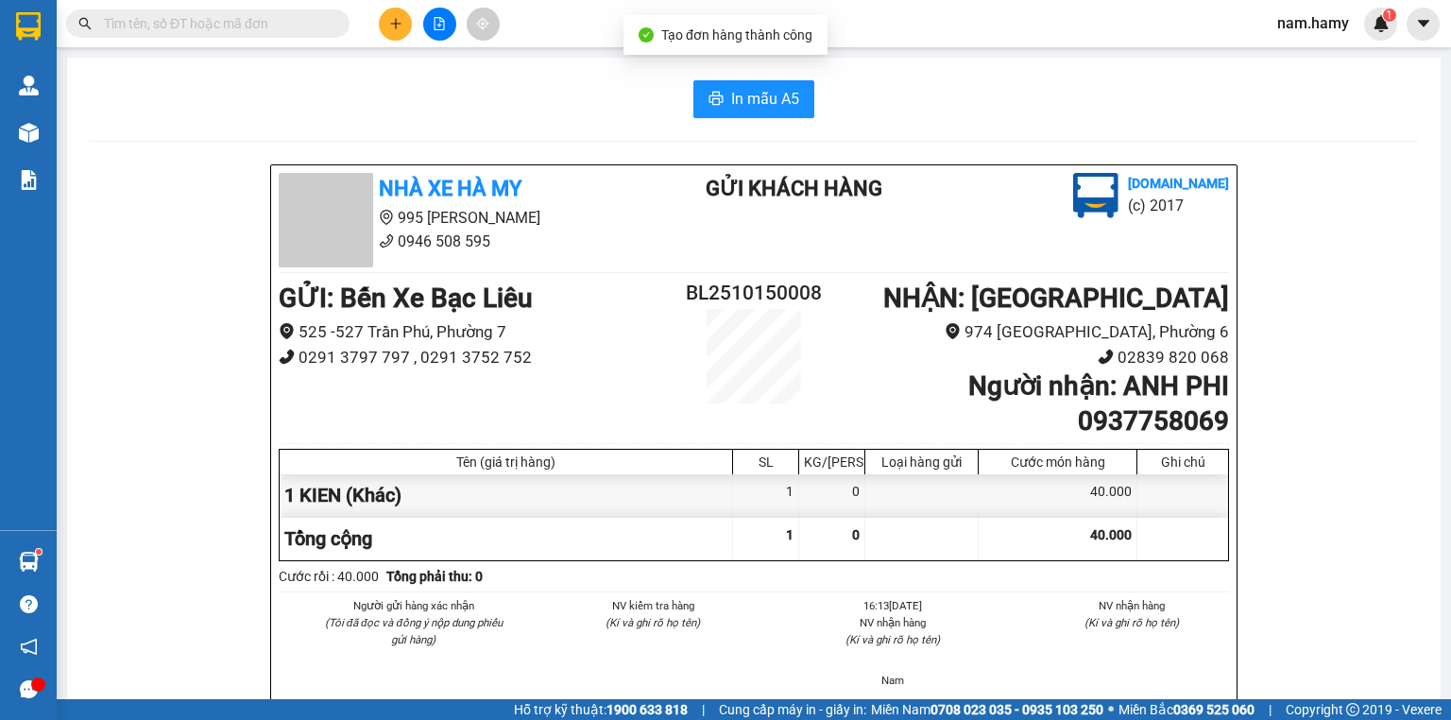
click at [764, 111] on button "In mẫu A5" at bounding box center [753, 99] width 121 height 38
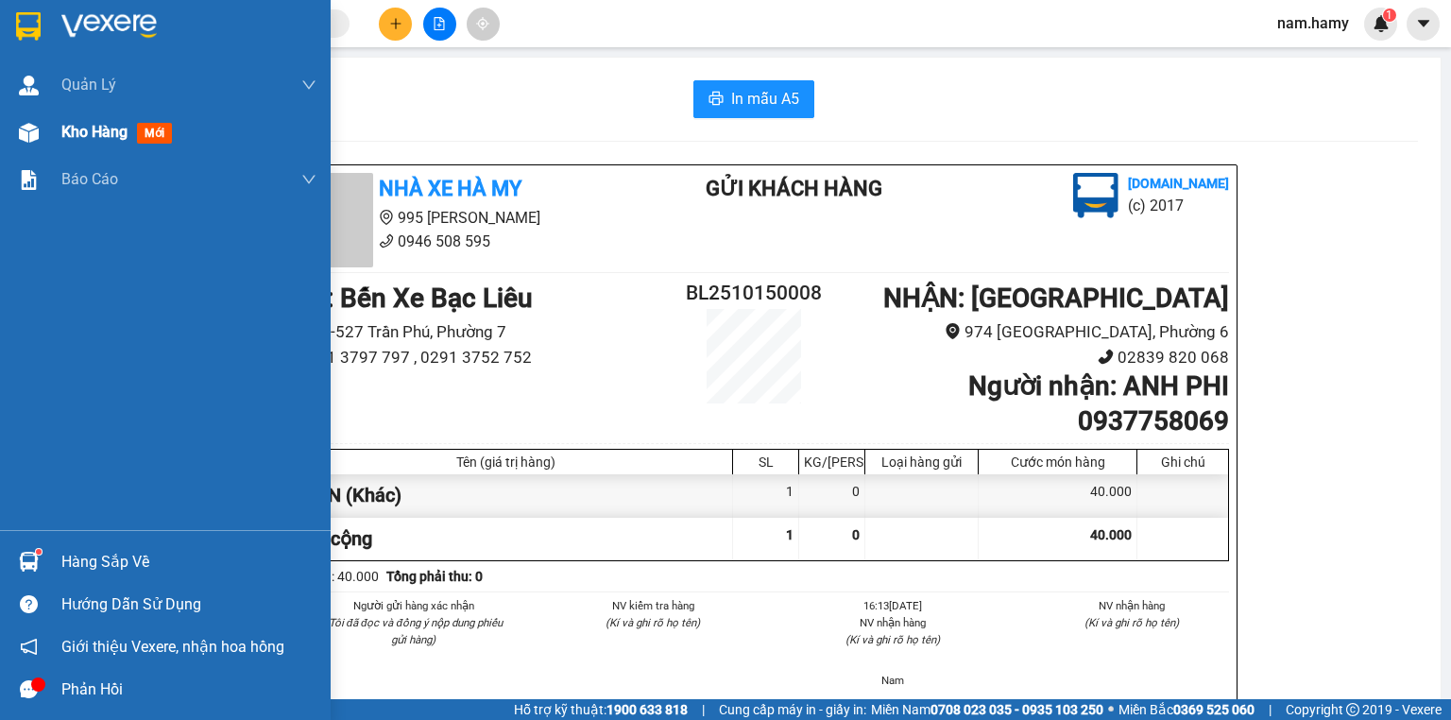
click at [47, 137] on div "Kho hàng mới" at bounding box center [165, 132] width 331 height 47
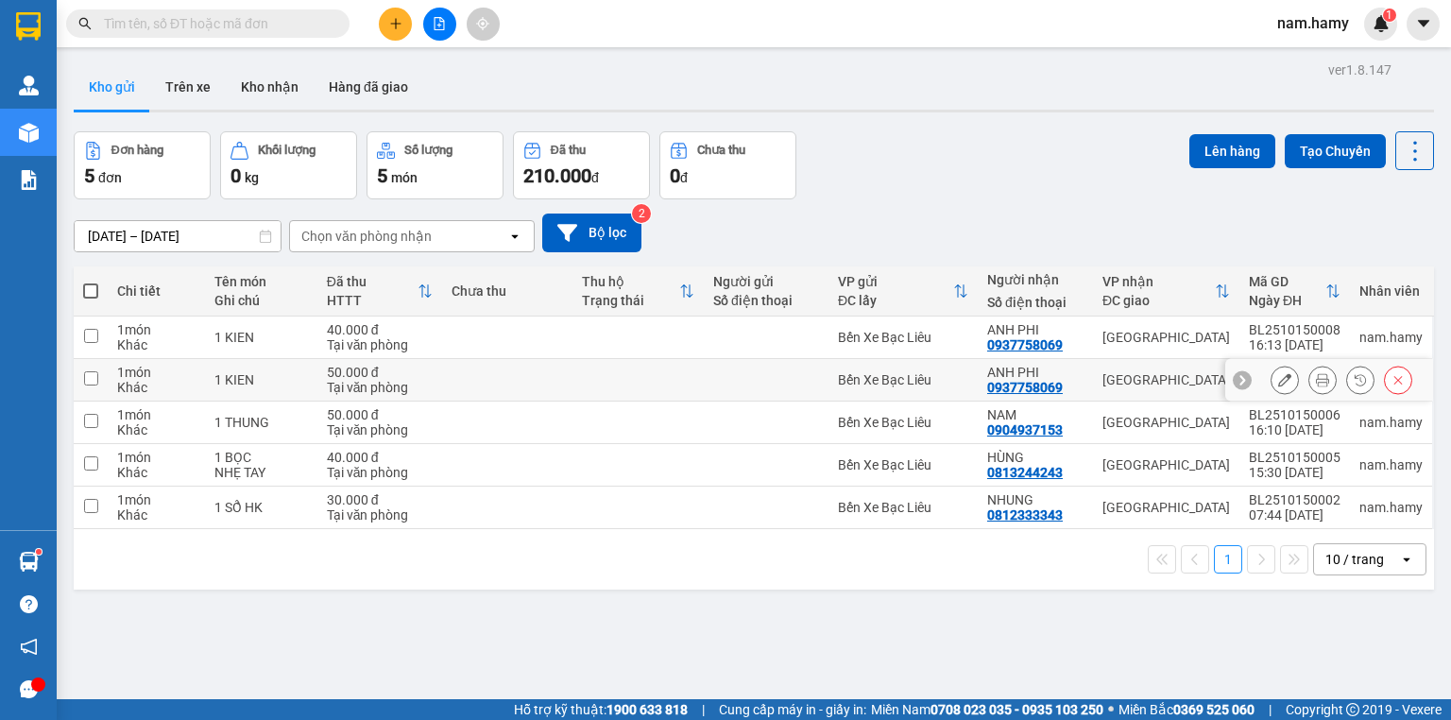
click at [1385, 386] on button at bounding box center [1398, 380] width 26 height 33
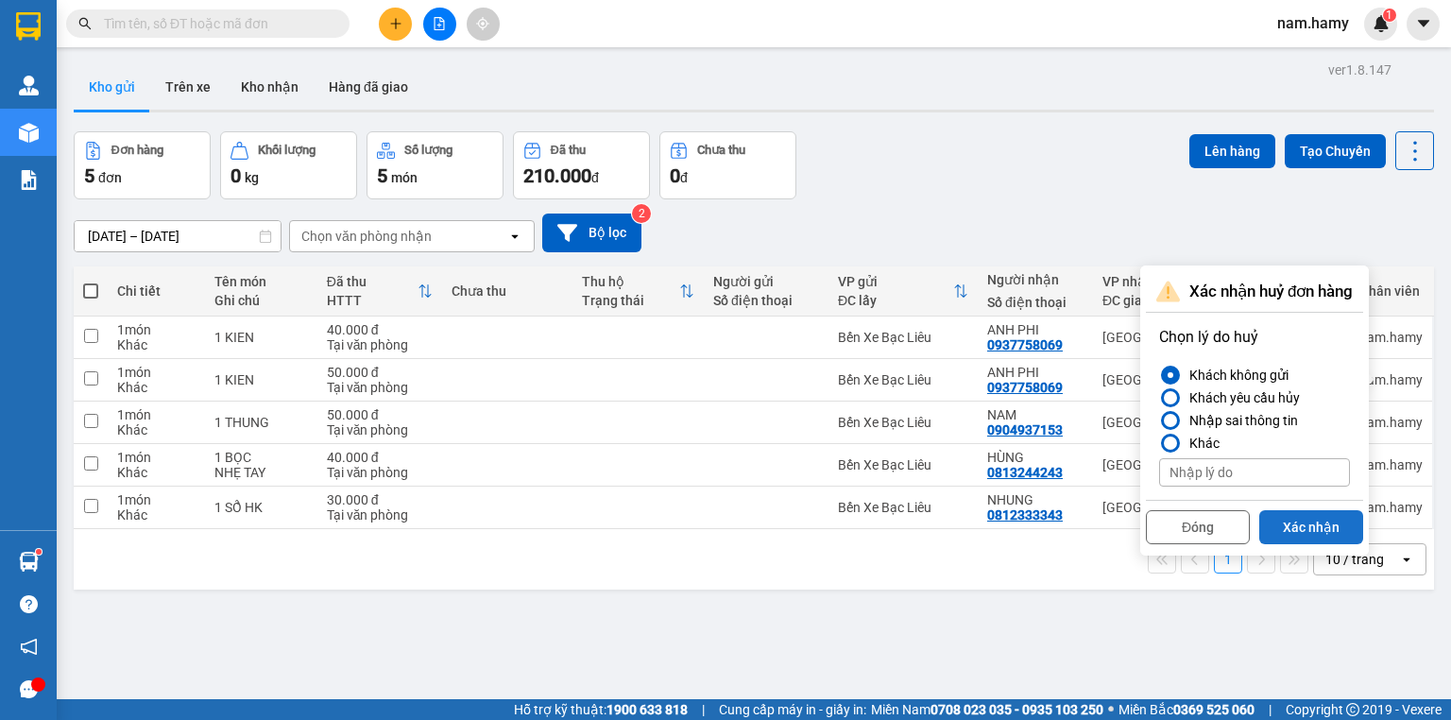
click at [1304, 525] on button "Xác nhận" at bounding box center [1311, 527] width 104 height 34
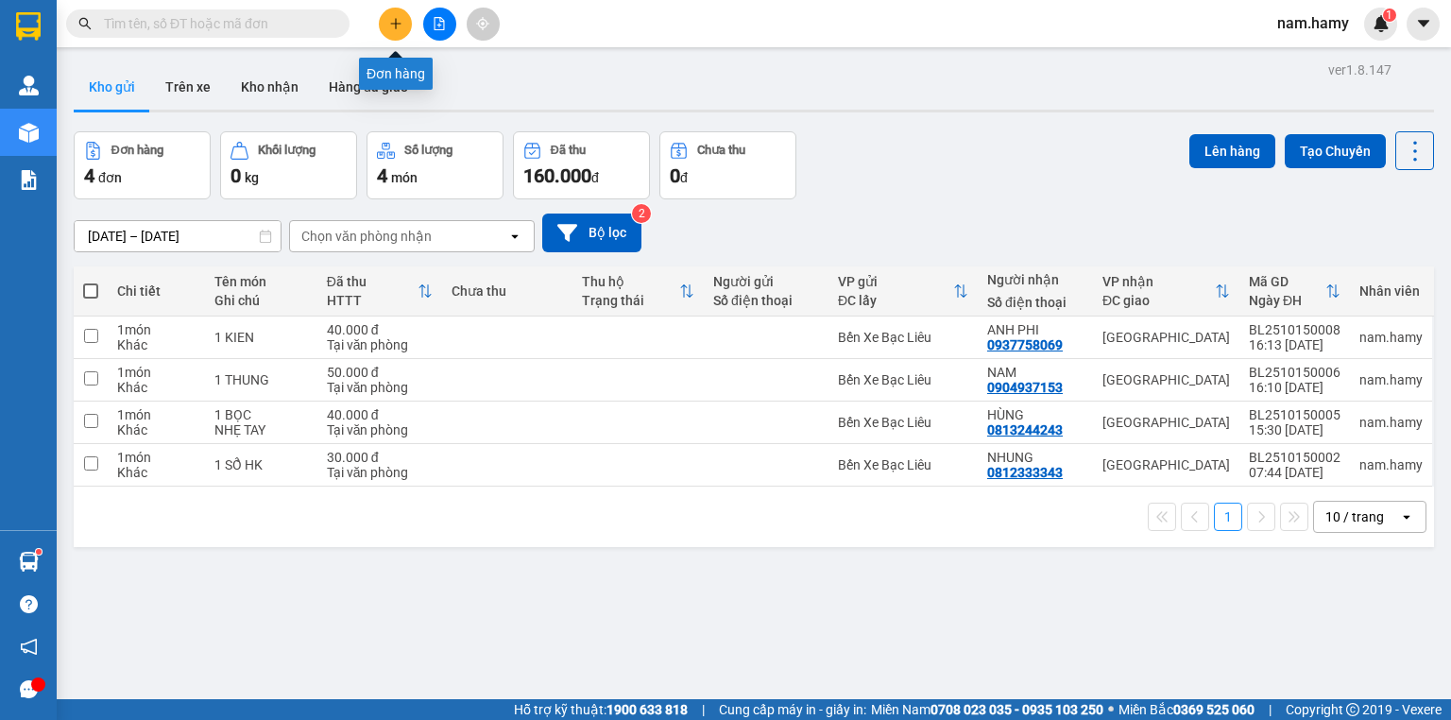
click at [391, 14] on button at bounding box center [395, 24] width 33 height 33
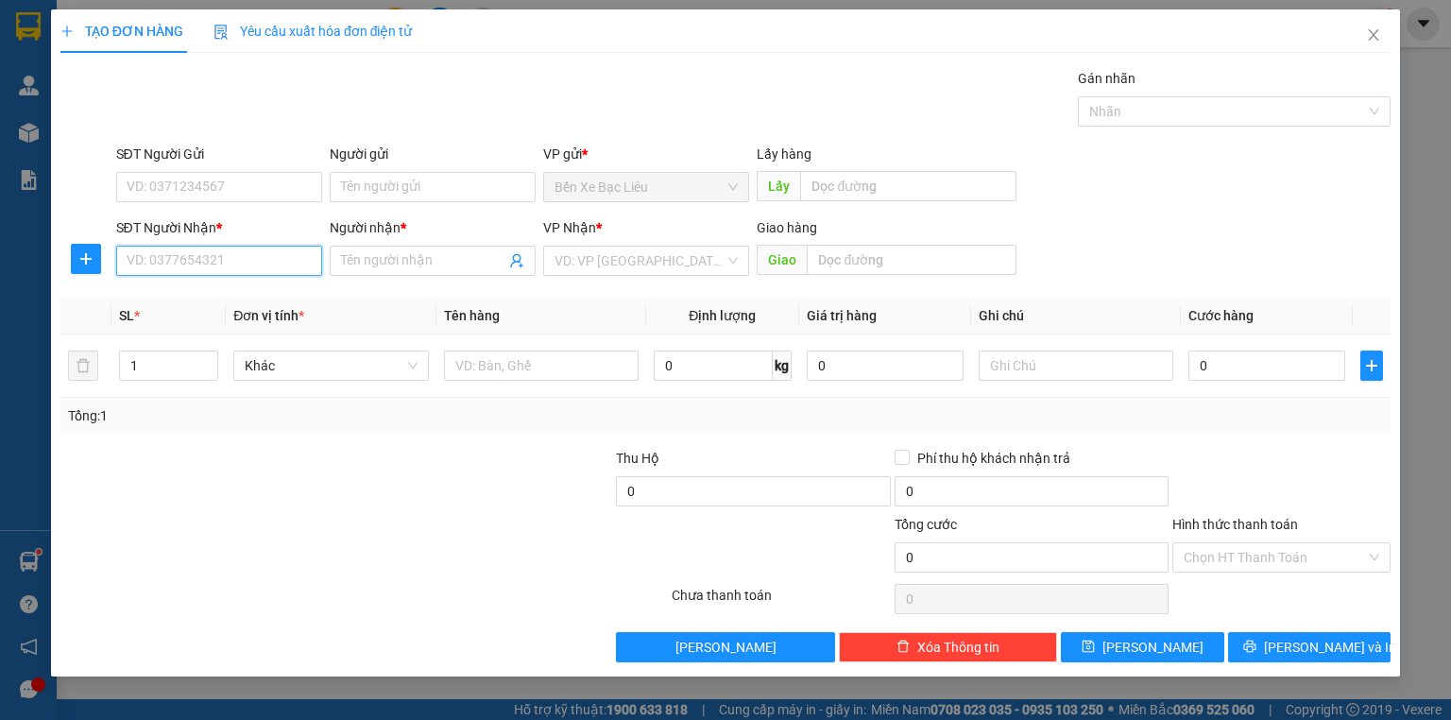
click at [252, 252] on input "SĐT Người Nhận *" at bounding box center [219, 261] width 206 height 30
click at [267, 302] on div "0904937153 - NAM" at bounding box center [219, 297] width 183 height 21
type input "0904937153"
type input "NAM"
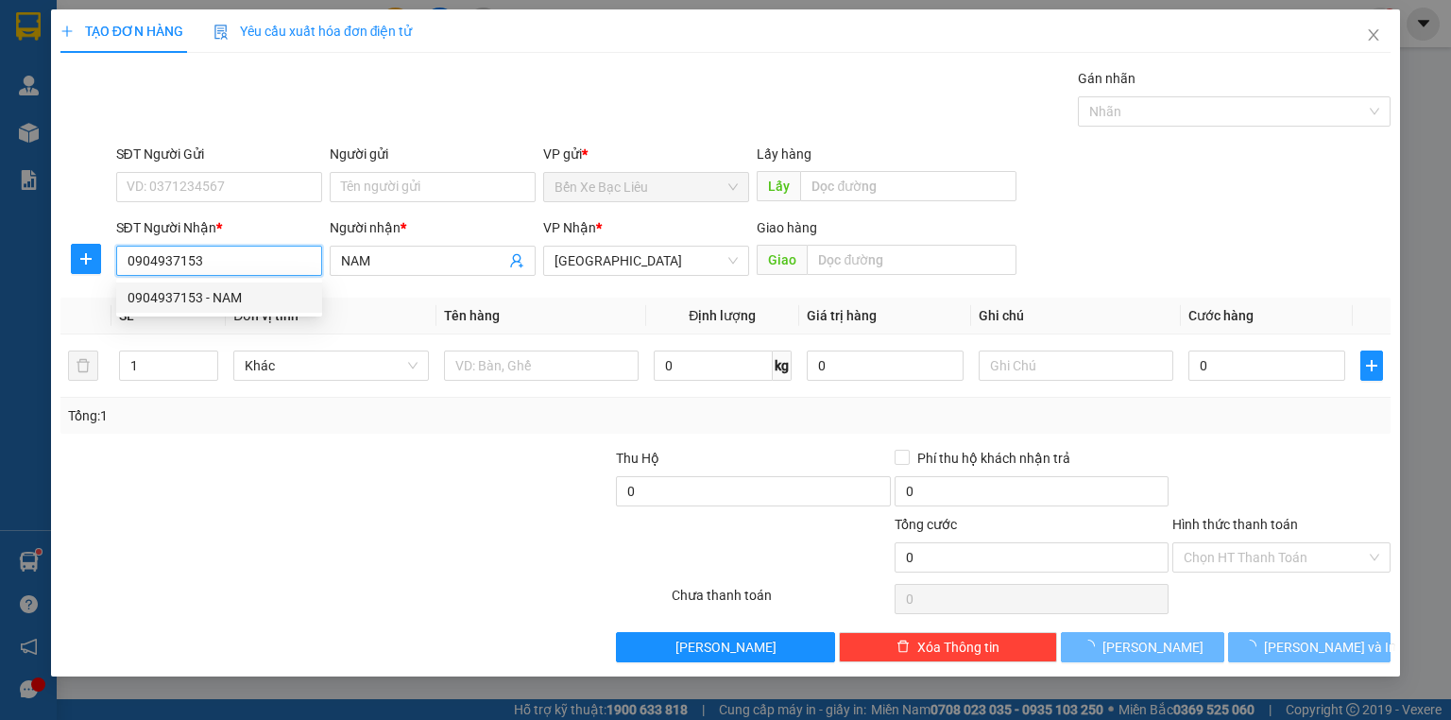
type input "50.000"
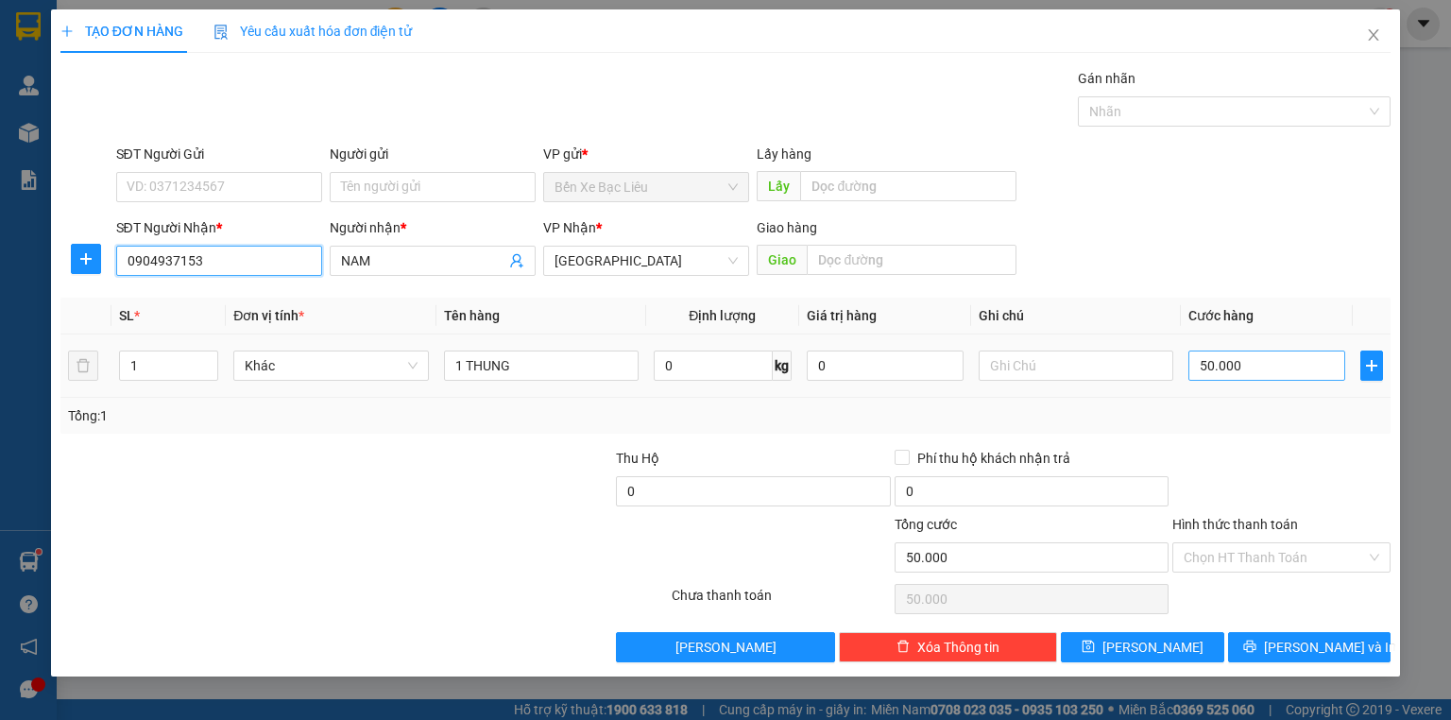
type input "0904937153"
click at [1262, 371] on input "50.000" at bounding box center [1267, 366] width 157 height 30
type input "0"
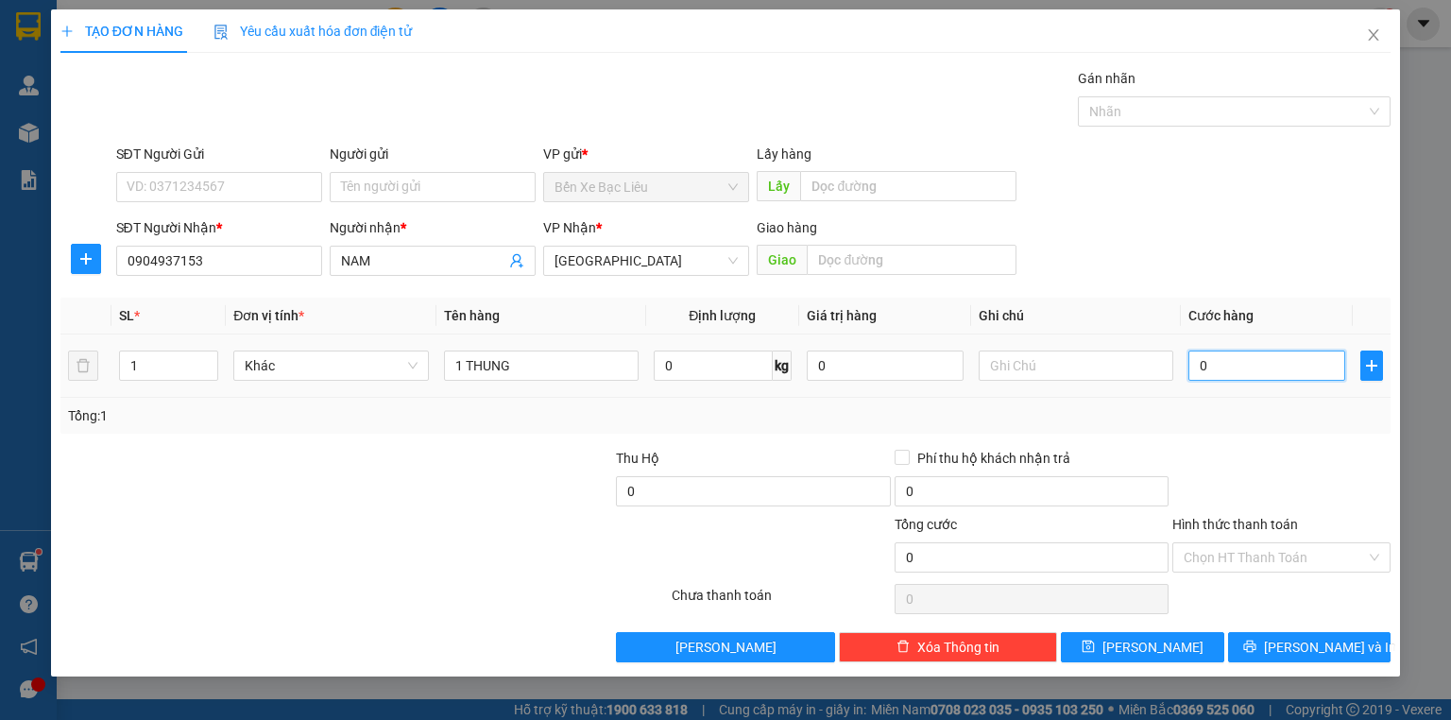
click at [1197, 367] on input "0" at bounding box center [1267, 366] width 157 height 30
type input "40"
type input "40.000"
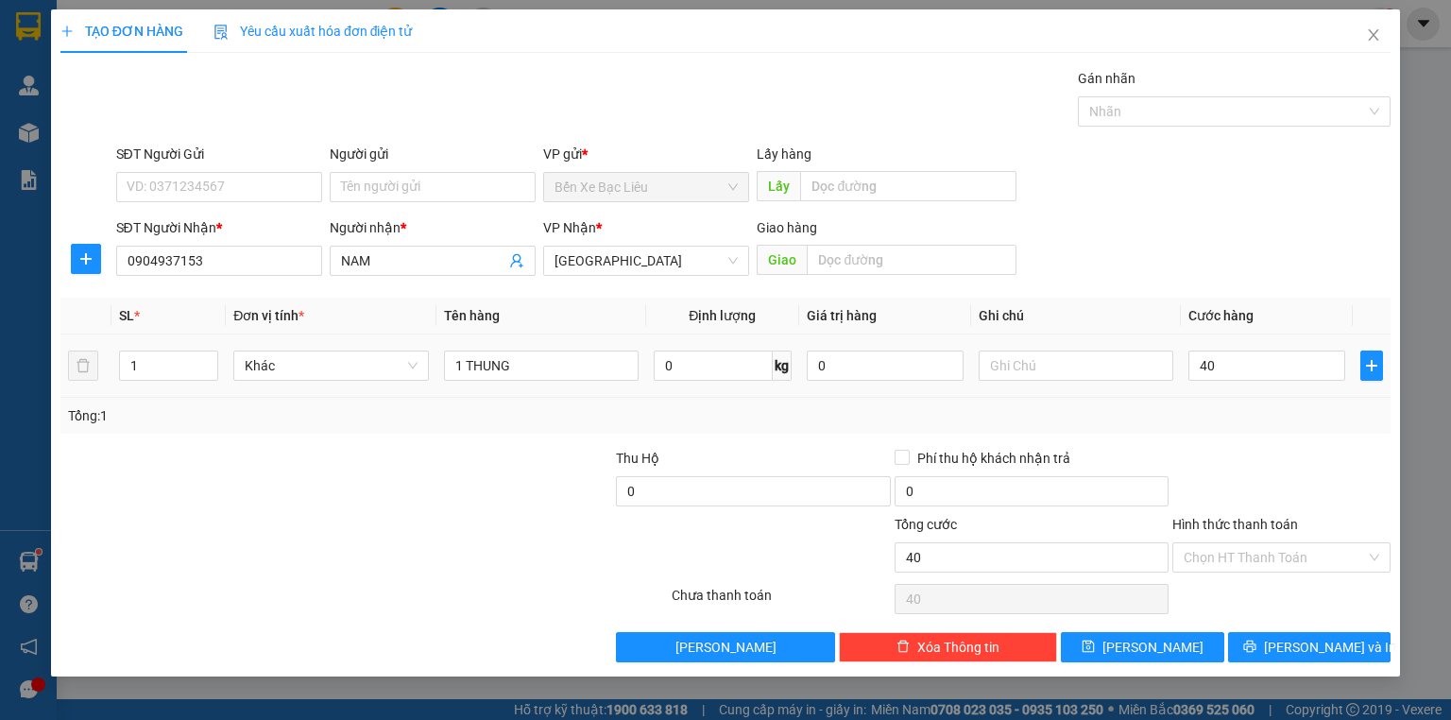
type input "40.000"
click at [1242, 454] on div at bounding box center [1282, 481] width 222 height 66
click at [1278, 555] on input "Hình thức thanh toán" at bounding box center [1275, 557] width 182 height 28
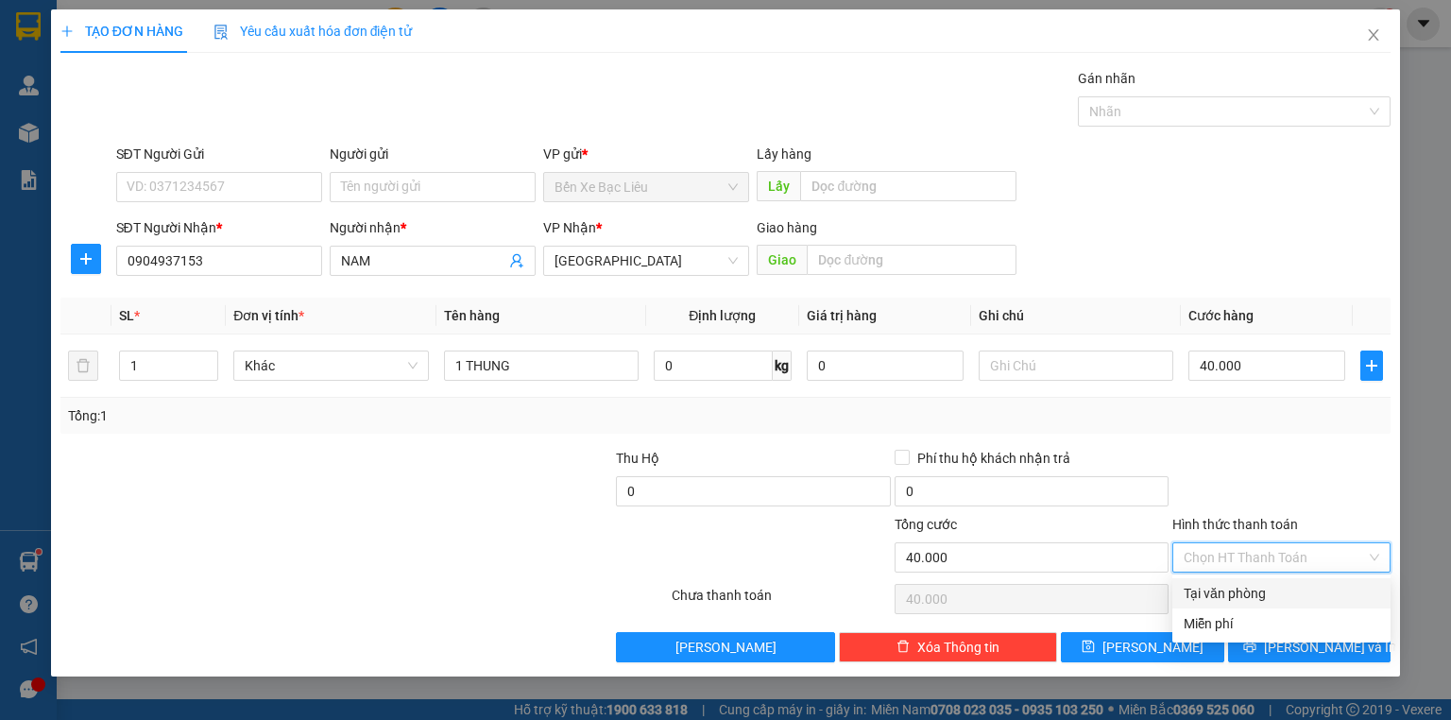
drag, startPoint x: 1277, startPoint y: 586, endPoint x: 1288, endPoint y: 623, distance: 38.3
click at [1277, 591] on div "Tại văn phòng" at bounding box center [1282, 593] width 196 height 21
type input "0"
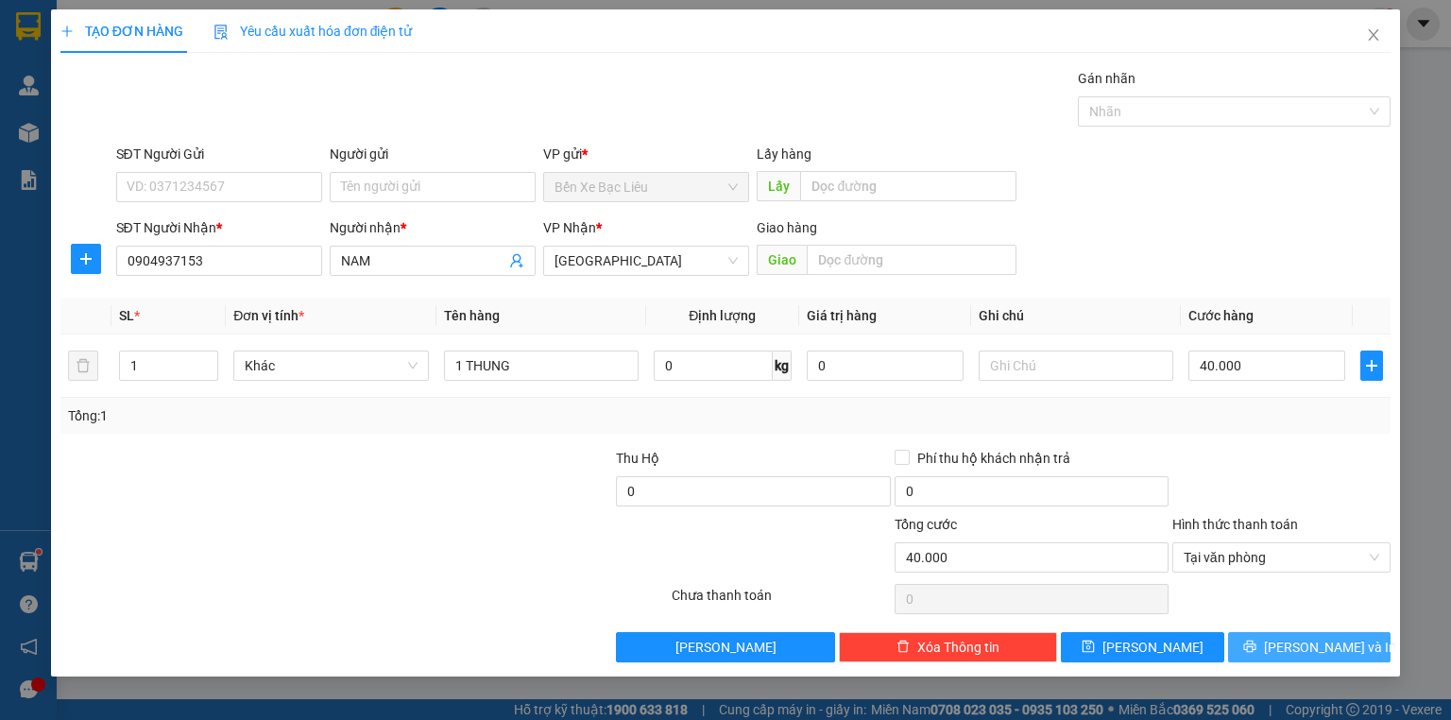
click at [1299, 646] on span "[PERSON_NAME] và In" at bounding box center [1330, 647] width 132 height 21
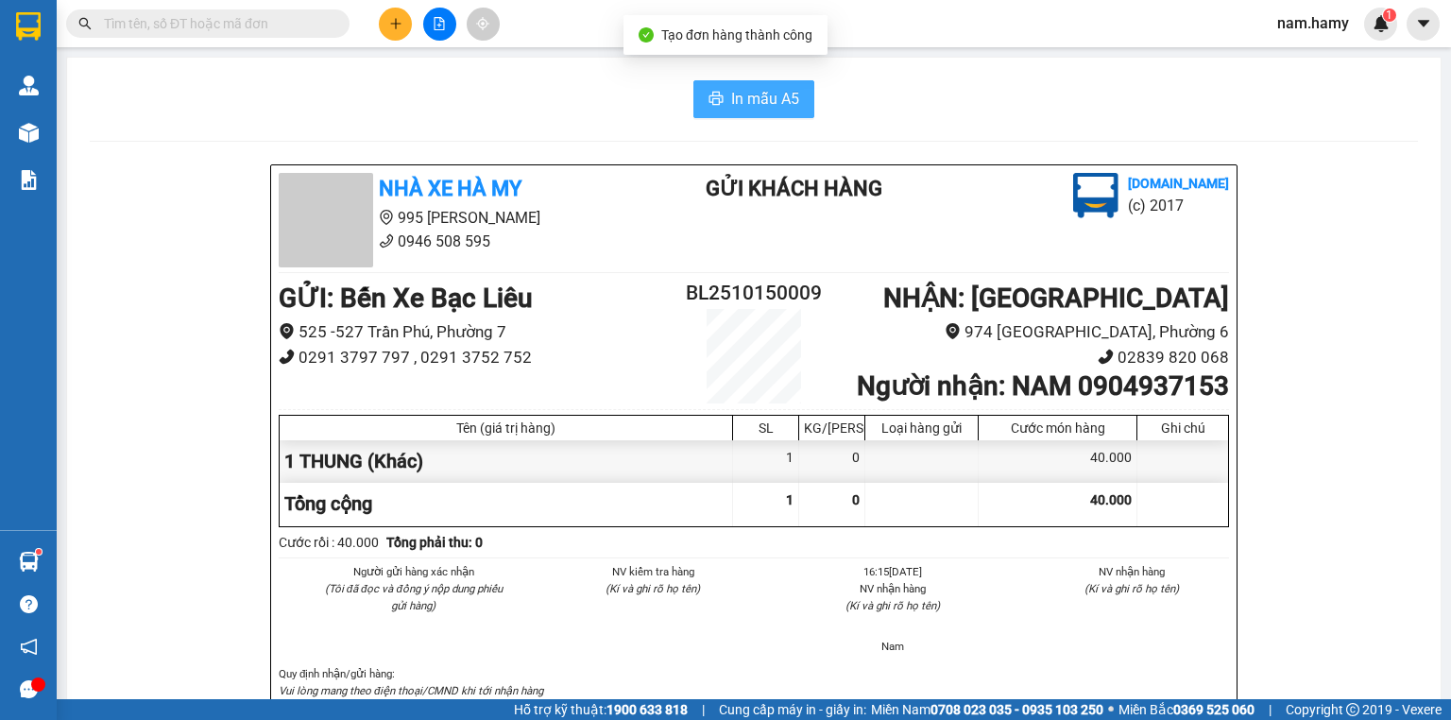
click at [761, 82] on button "In mẫu A5" at bounding box center [753, 99] width 121 height 38
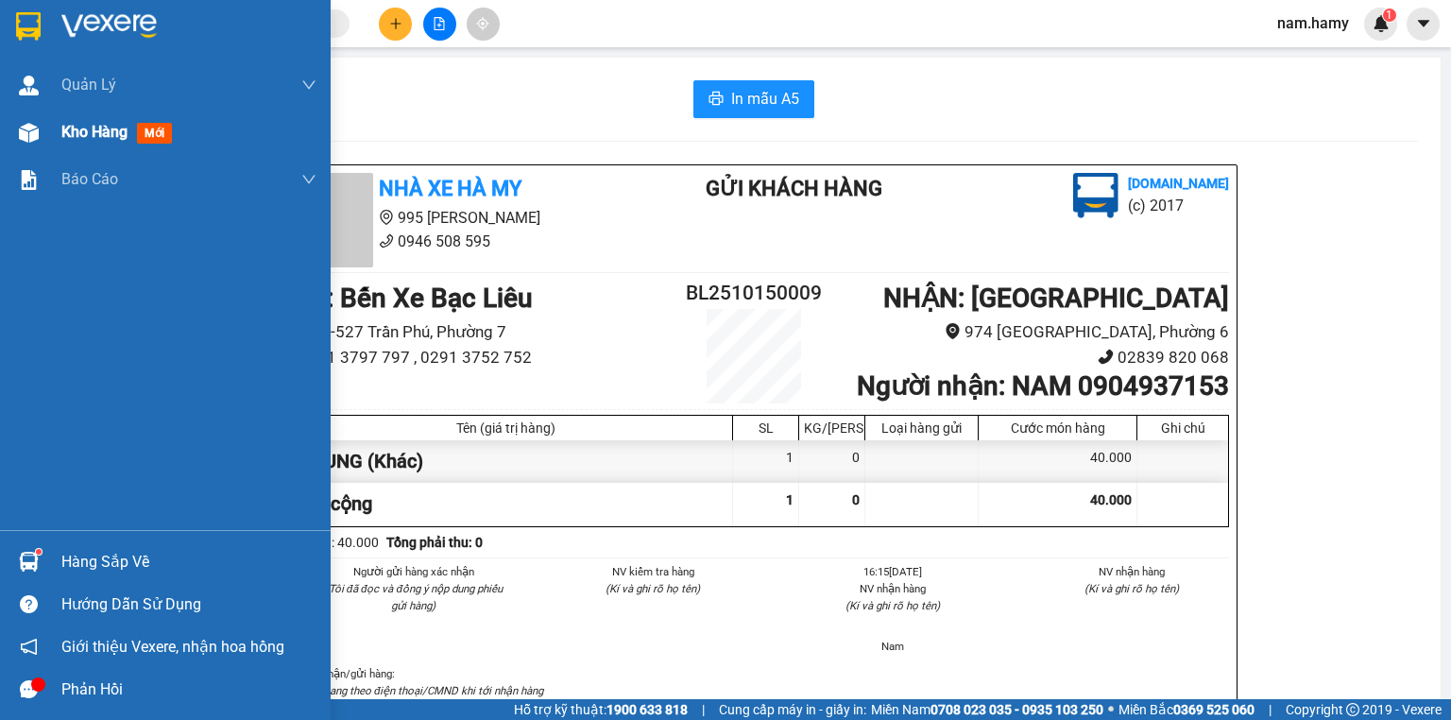
click at [56, 133] on div "Kho hàng mới" at bounding box center [165, 132] width 331 height 47
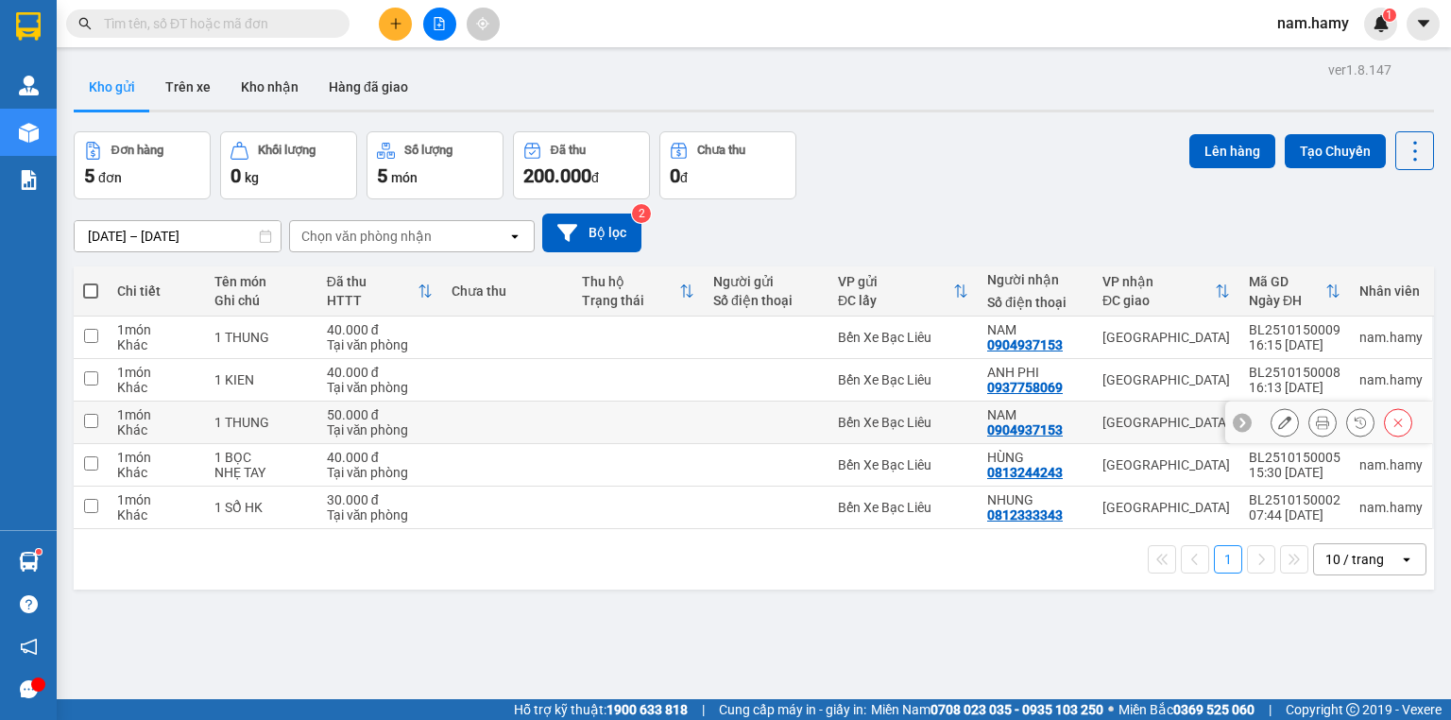
click at [1395, 419] on icon at bounding box center [1399, 423] width 9 height 9
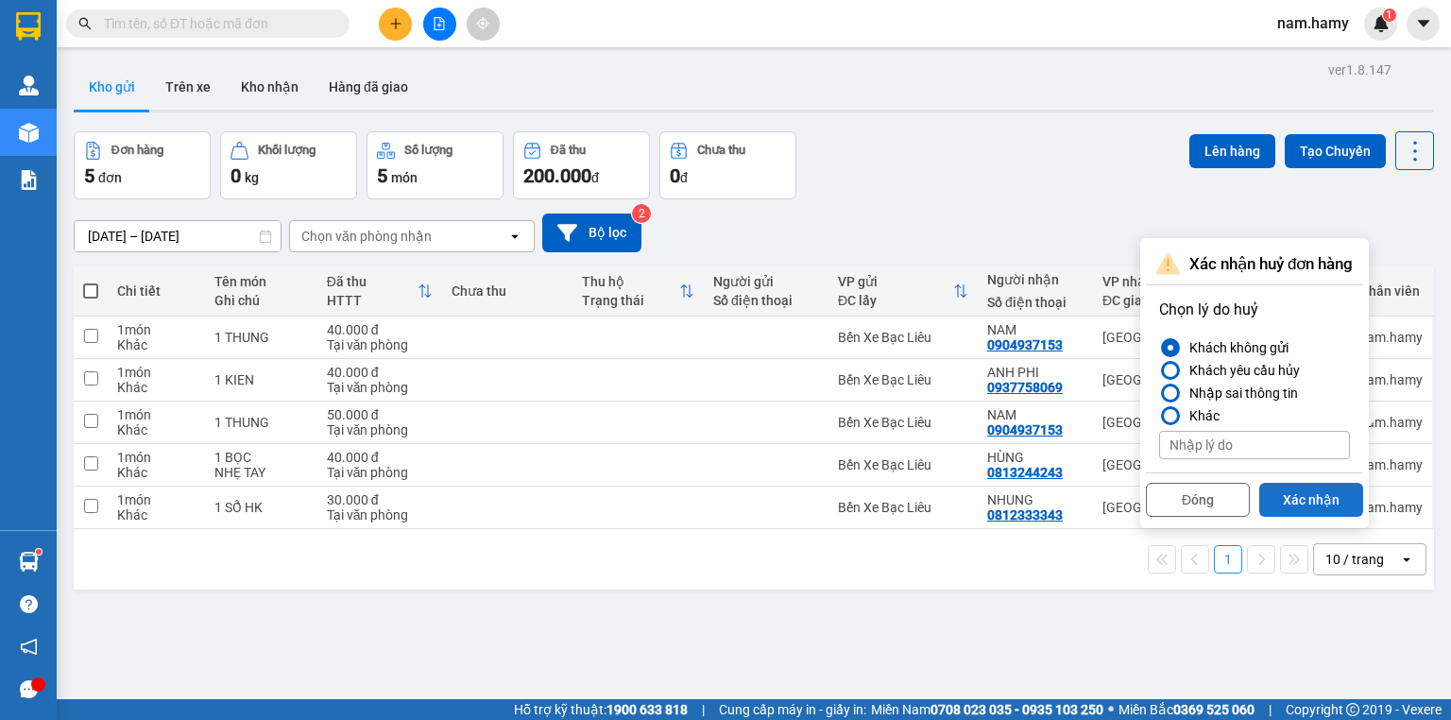
click at [1328, 504] on button "Xác nhận" at bounding box center [1311, 500] width 104 height 34
